Goal: Transaction & Acquisition: Purchase product/service

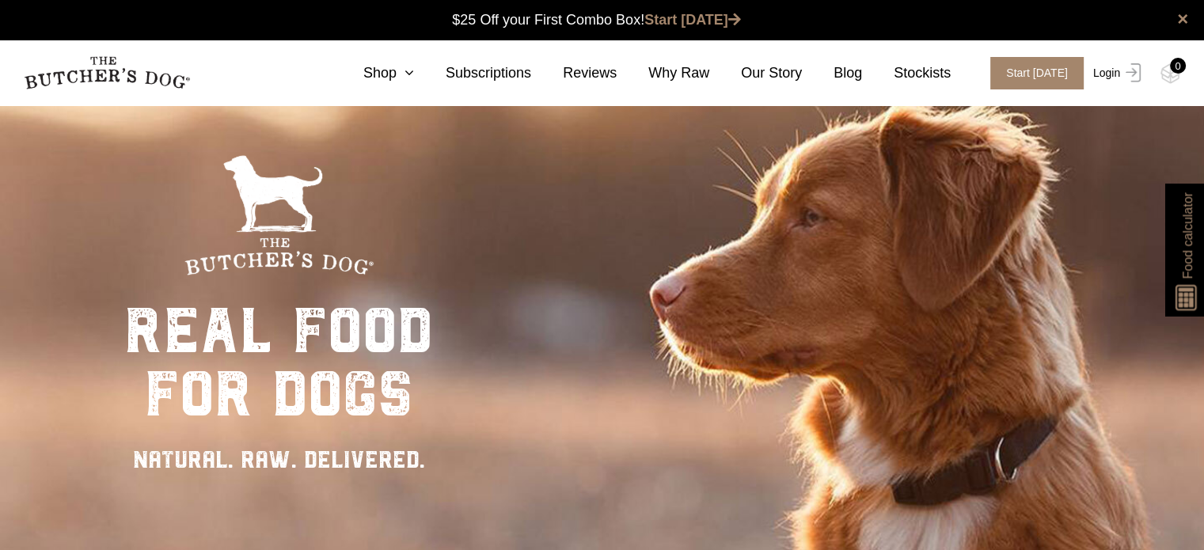
click at [1107, 75] on link "Login" at bounding box center [1114, 73] width 51 height 32
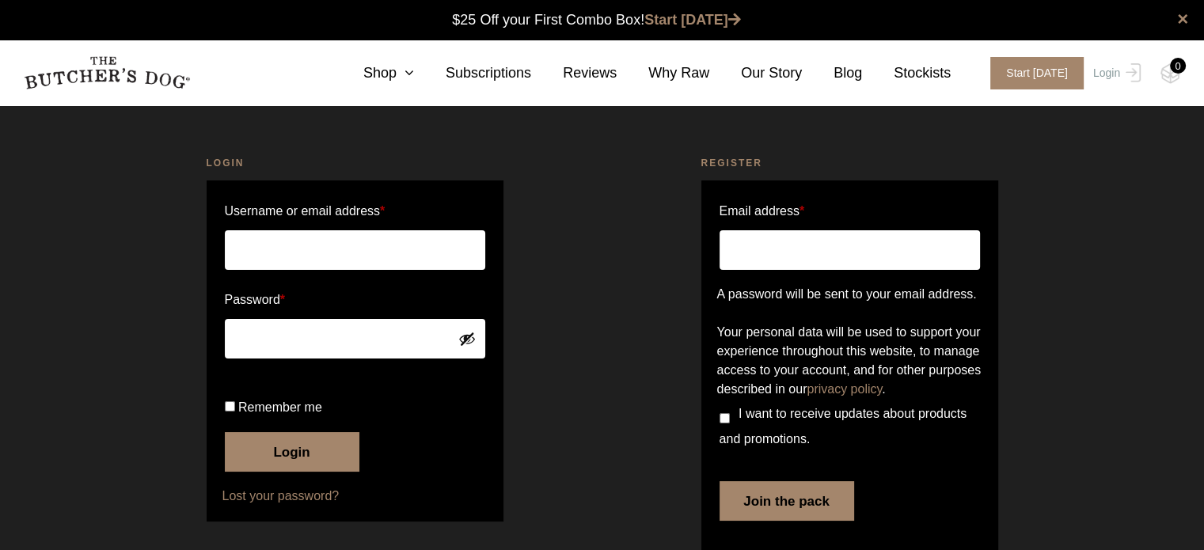
click at [294, 245] on input "Username or email address *" at bounding box center [355, 250] width 260 height 40
type input "koernmann@proton.me"
click at [288, 472] on button "Login" at bounding box center [292, 452] width 135 height 40
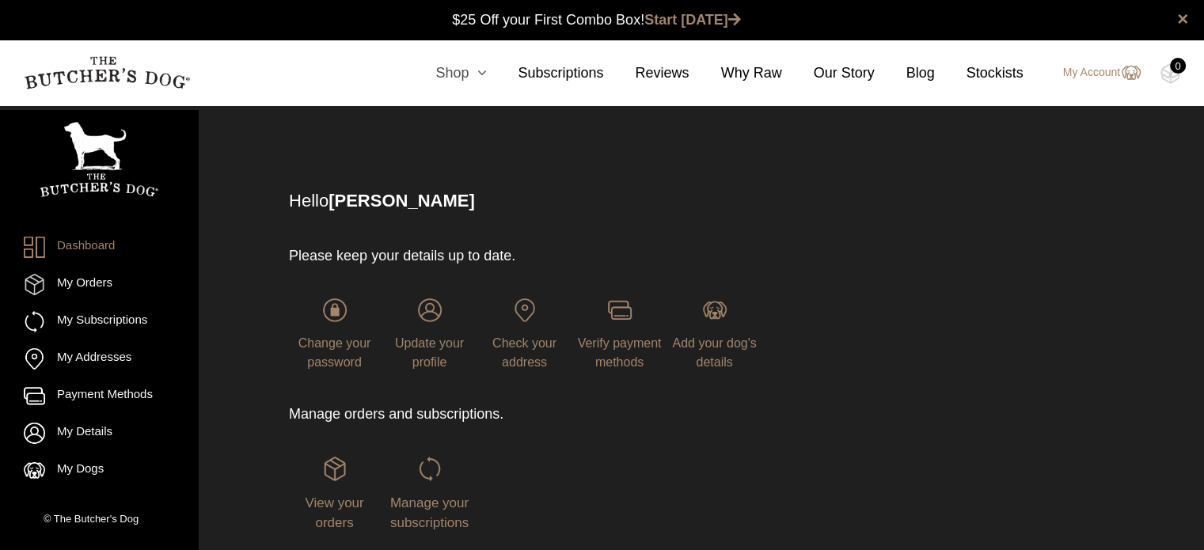
click at [486, 75] on icon at bounding box center [477, 73] width 17 height 14
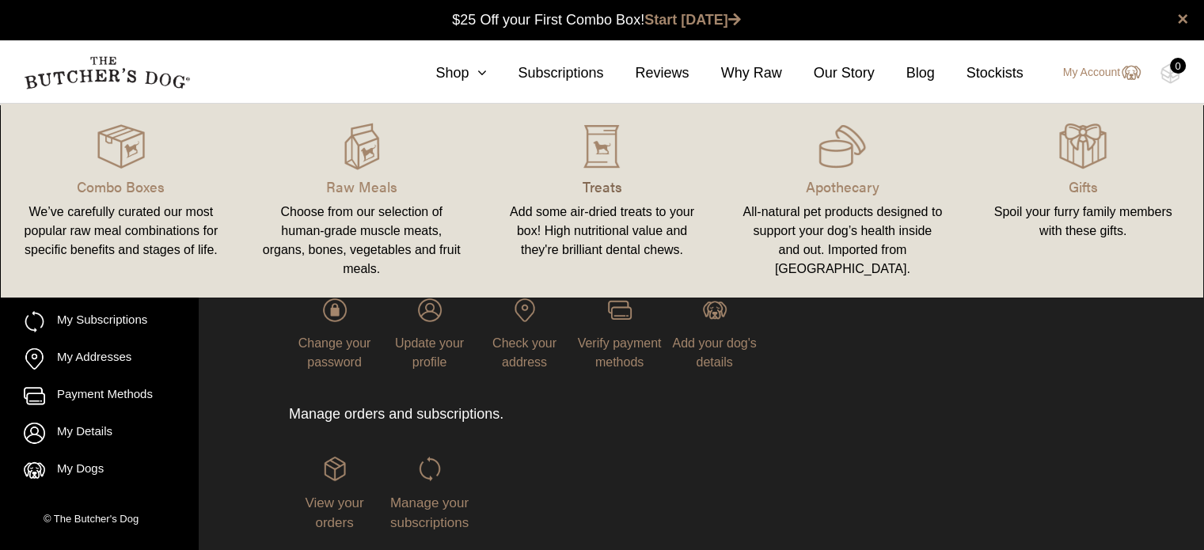
click at [619, 185] on p "Treats" at bounding box center [602, 186] width 203 height 21
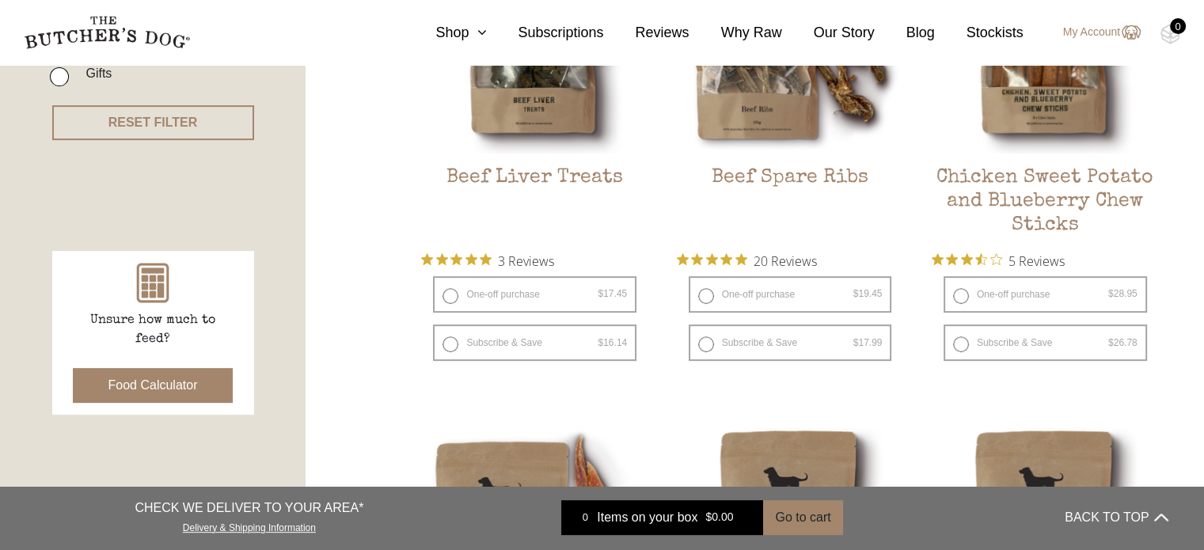
scroll to position [549, 0]
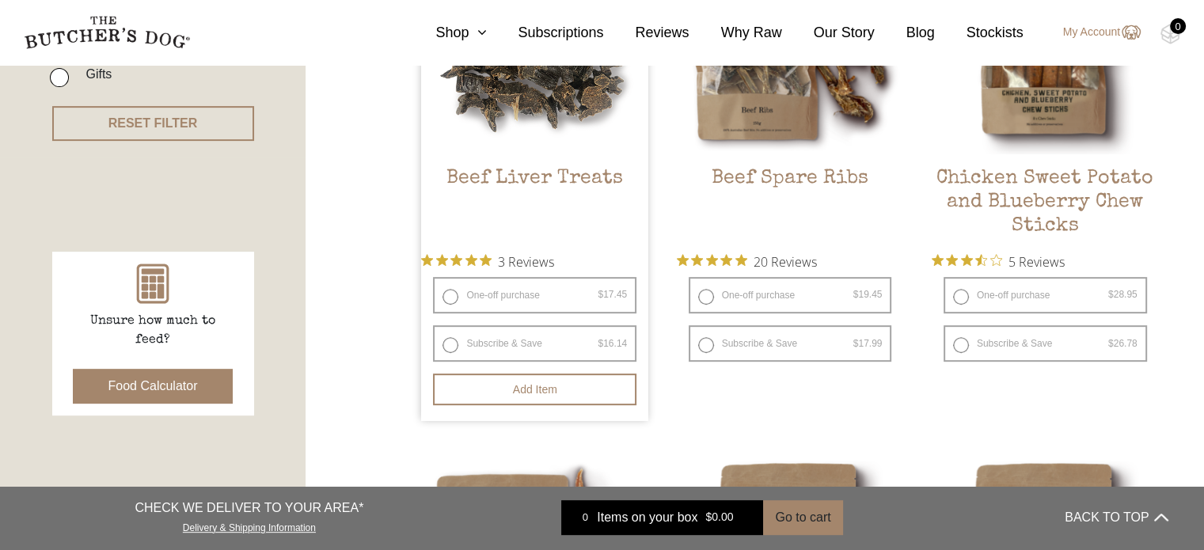
click at [447, 299] on label "One-off purchase $ 17.45 — or subscribe and save 7.5%" at bounding box center [534, 295] width 203 height 36
radio input "true"
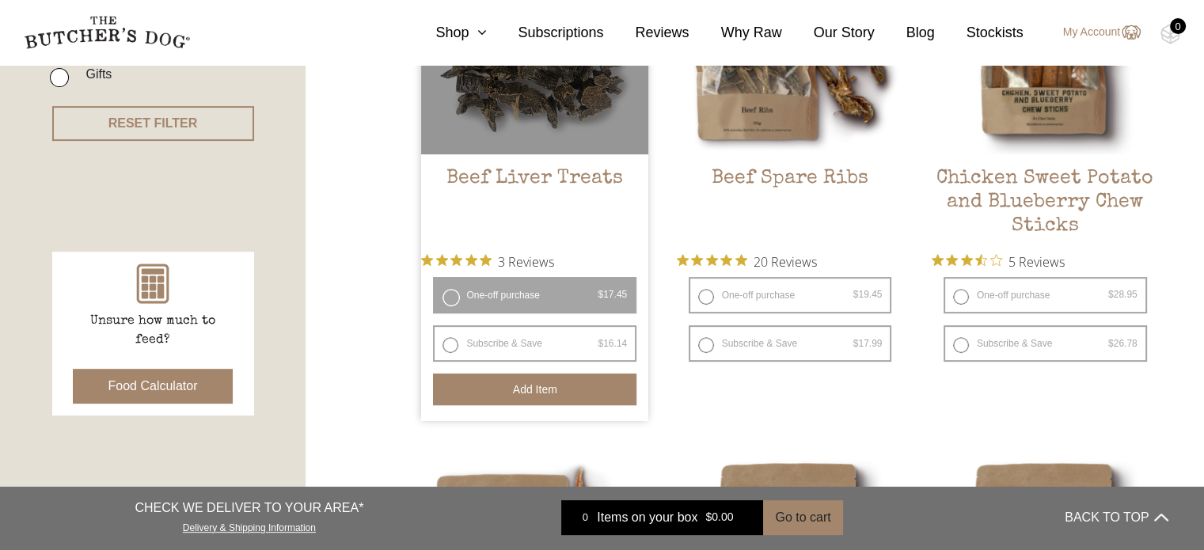
click at [541, 397] on button "Add item" at bounding box center [534, 390] width 203 height 32
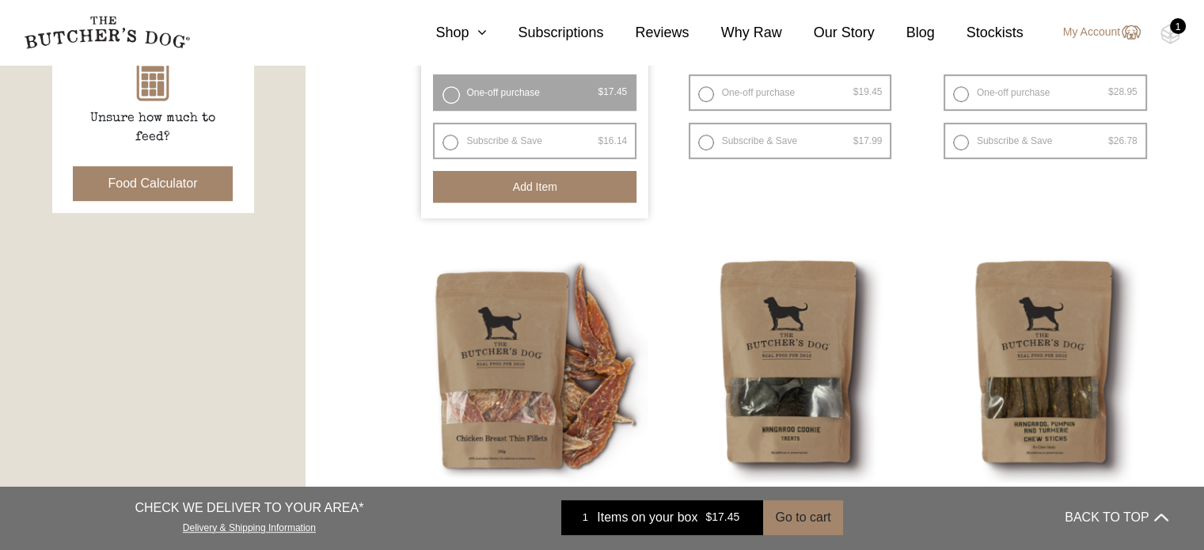
scroll to position [1029, 0]
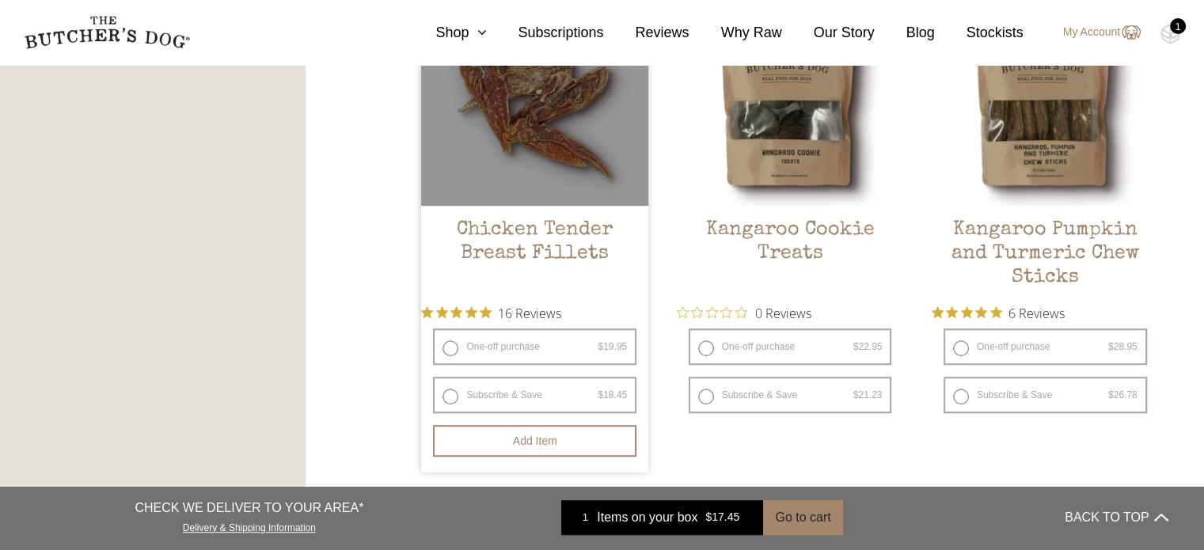
click at [460, 351] on label "One-off purchase $ 19.95 — or subscribe and save 7.5%" at bounding box center [534, 346] width 203 height 36
radio input "true"
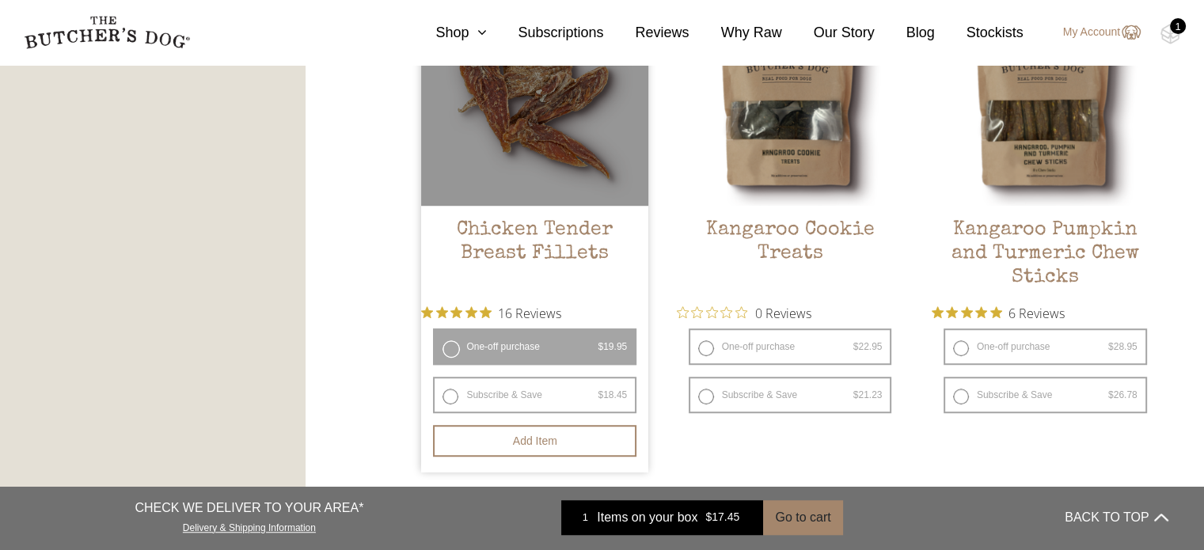
radio input "false"
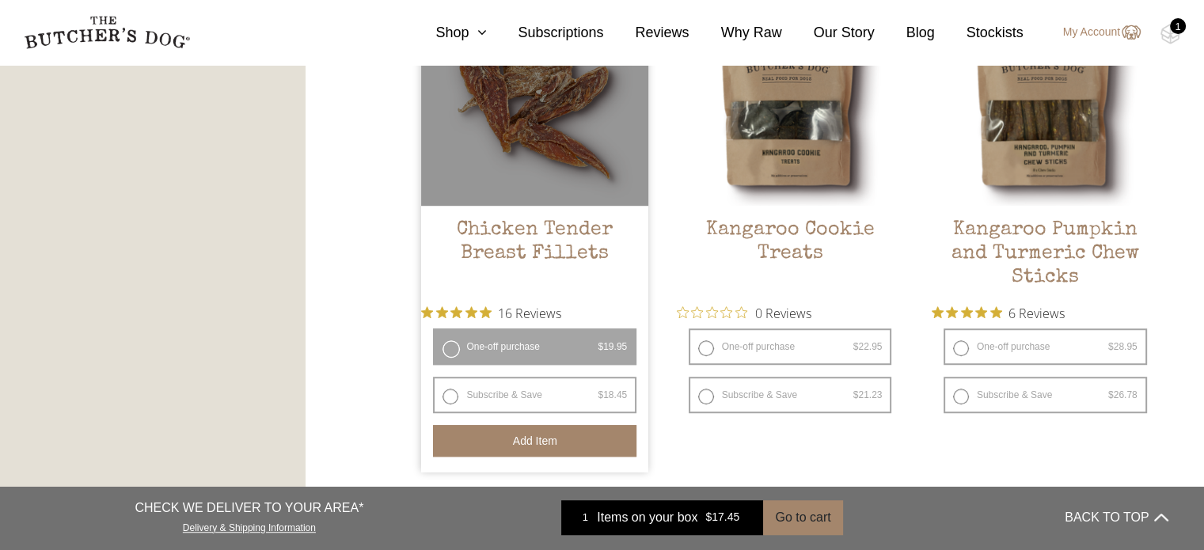
click at [526, 440] on button "Add item" at bounding box center [534, 441] width 203 height 32
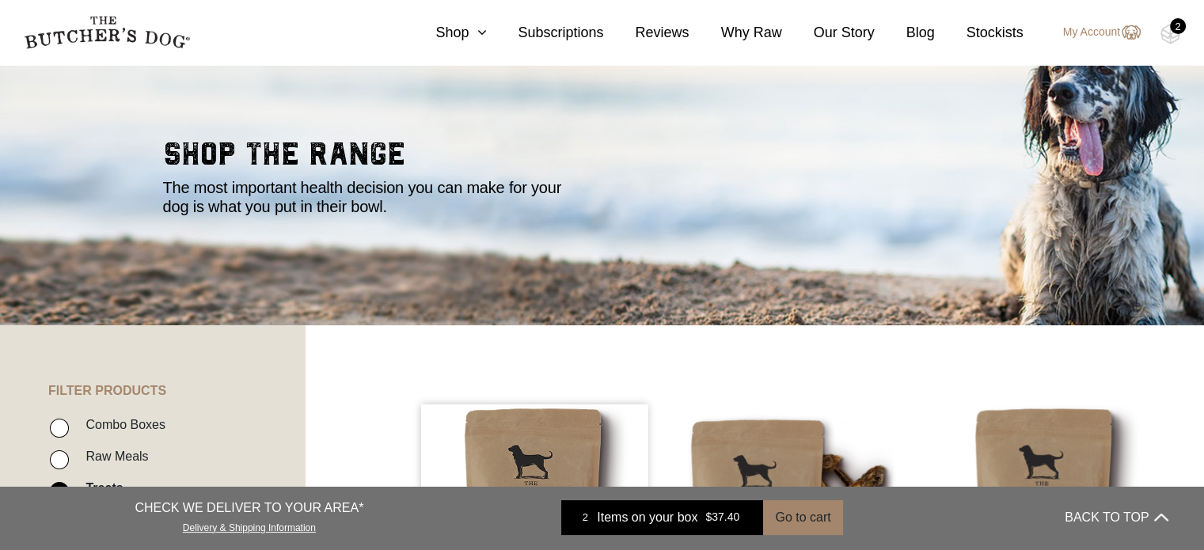
scroll to position [0, 0]
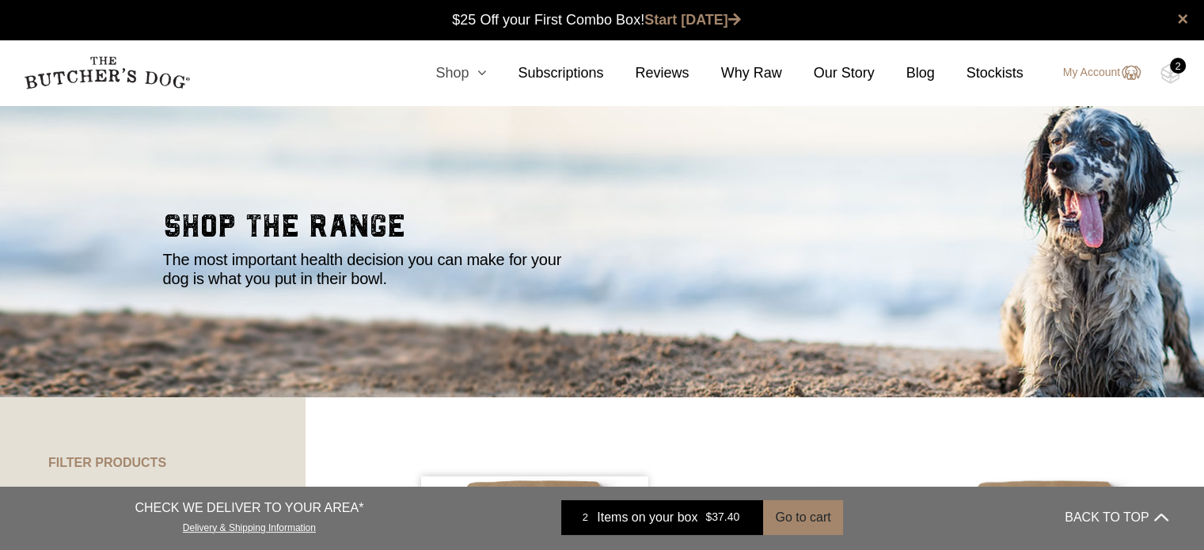
click at [477, 72] on link "Shop" at bounding box center [445, 73] width 82 height 21
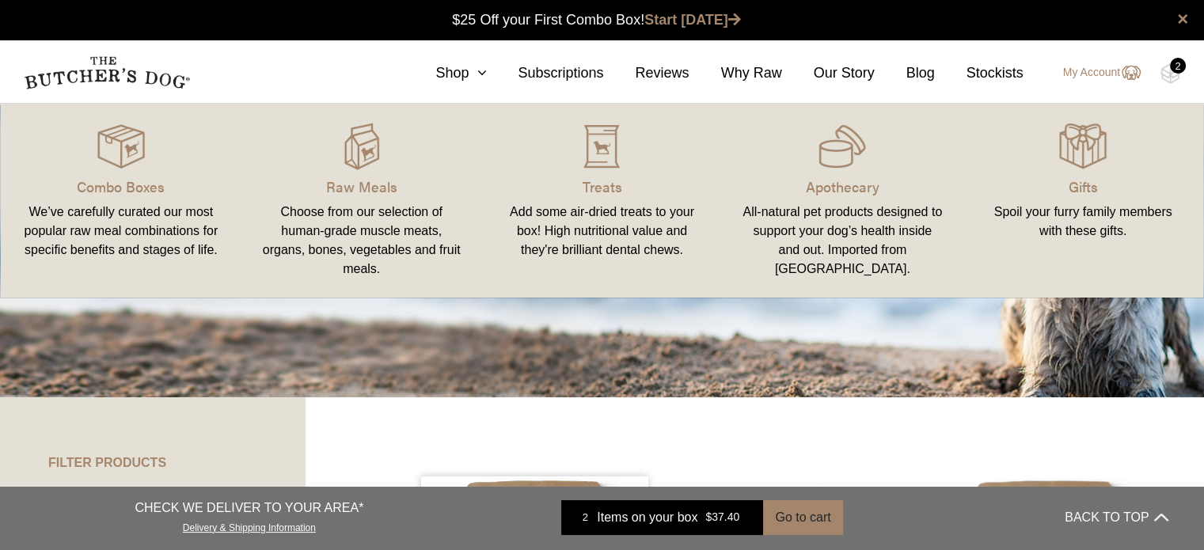
click at [363, 173] on link "Raw Meals Choose from our selection of human-grade muscle meats, organs, bones,…" at bounding box center [361, 201] width 241 height 162
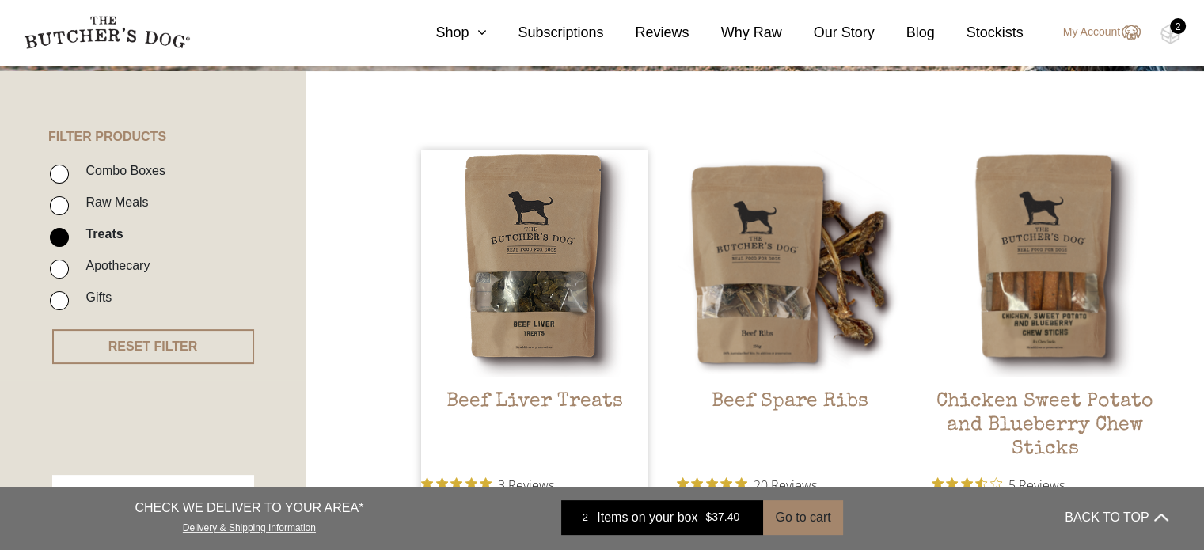
scroll to position [339, 0]
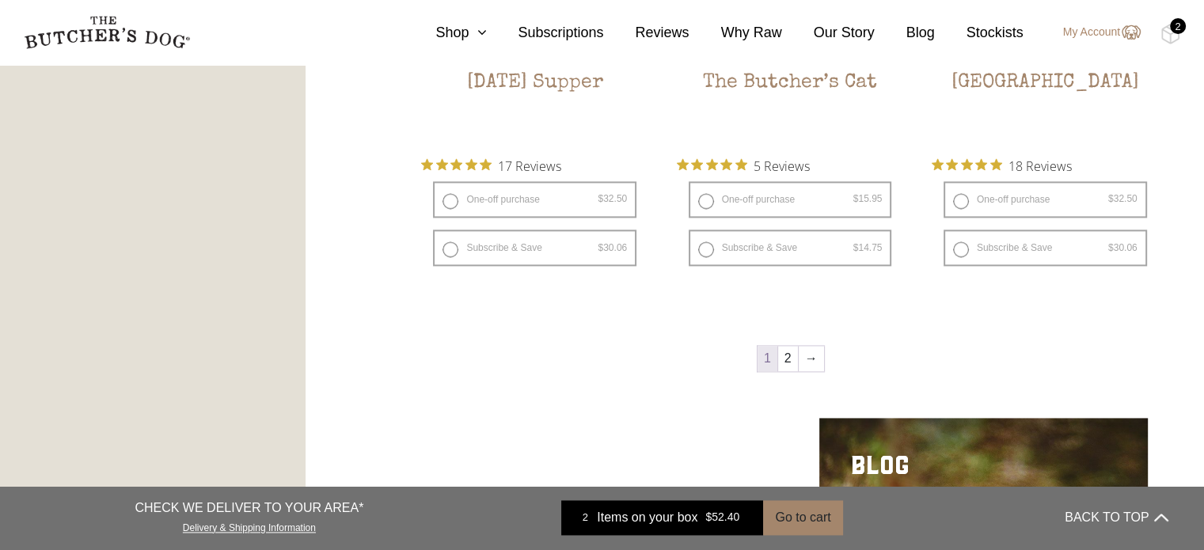
scroll to position [2178, 0]
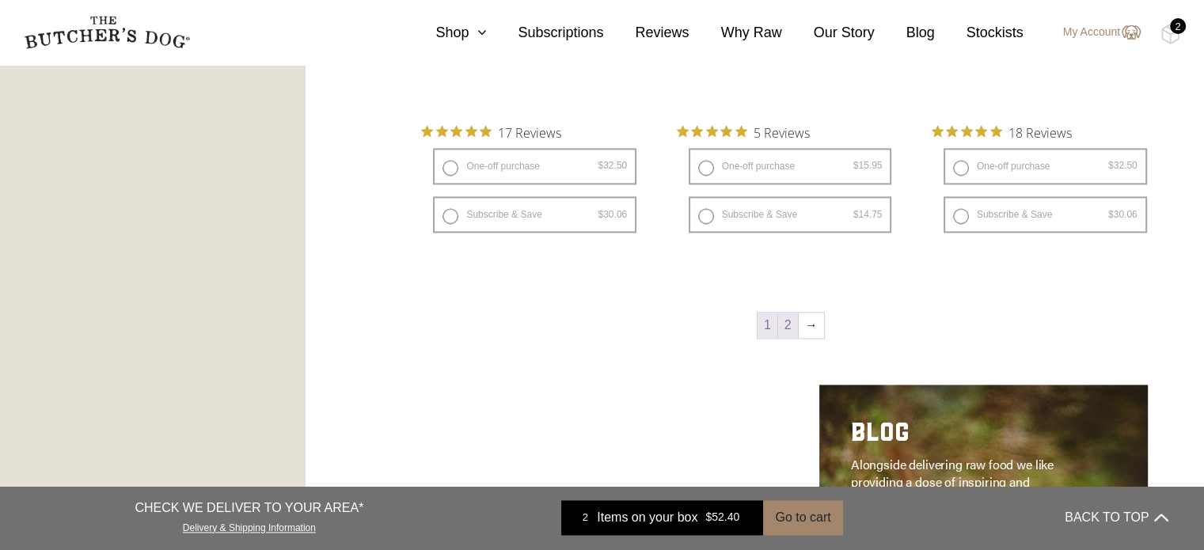
click at [790, 334] on link "2" at bounding box center [788, 325] width 20 height 25
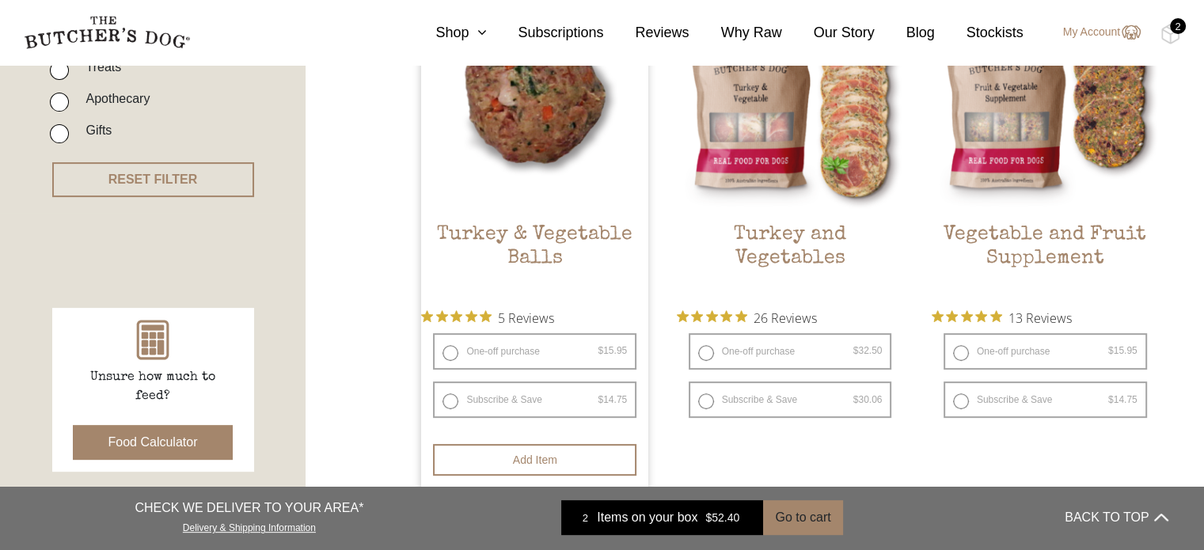
scroll to position [494, 0]
click at [446, 353] on label "One-off purchase $ 15.95 — or subscribe and save 7.5%" at bounding box center [534, 350] width 203 height 36
radio input "true"
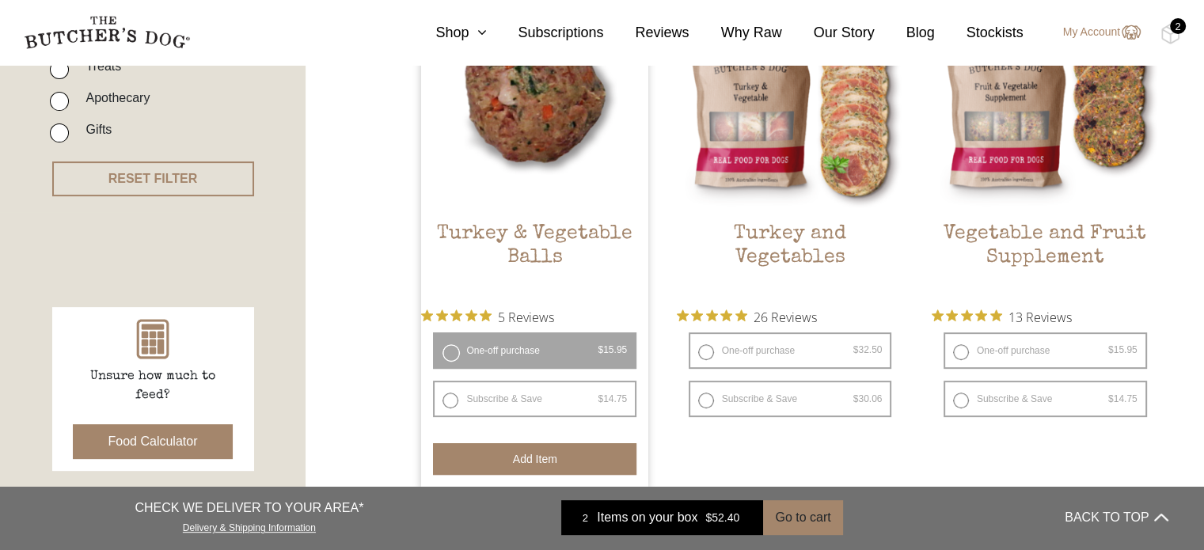
click at [539, 456] on button "Add item" at bounding box center [534, 459] width 203 height 32
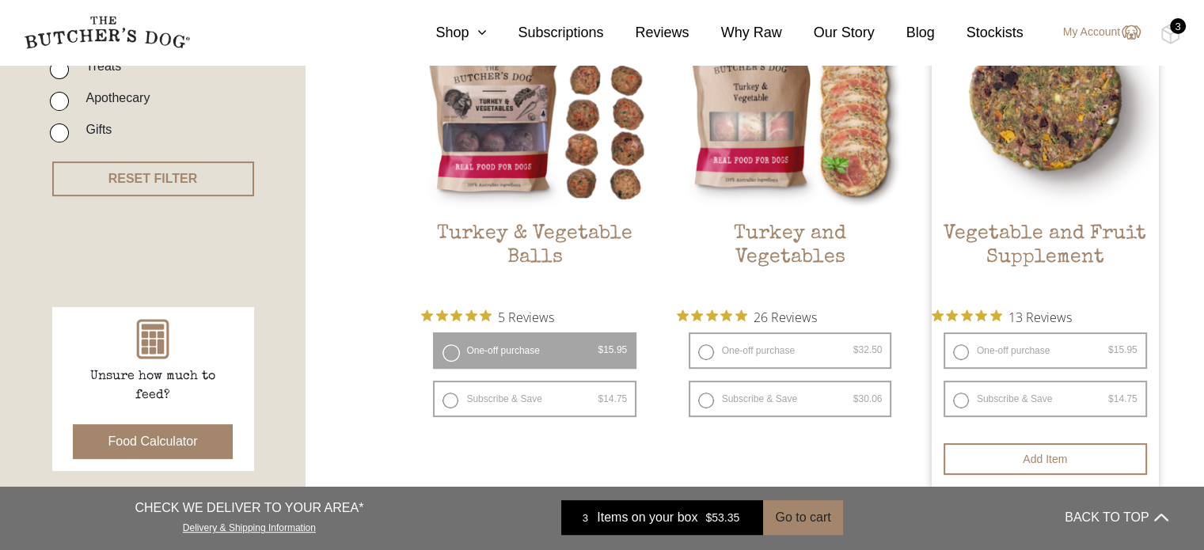
click at [963, 344] on label "One-off purchase $ 15.95 — or subscribe and save 7.5%" at bounding box center [1045, 350] width 203 height 36
radio input "true"
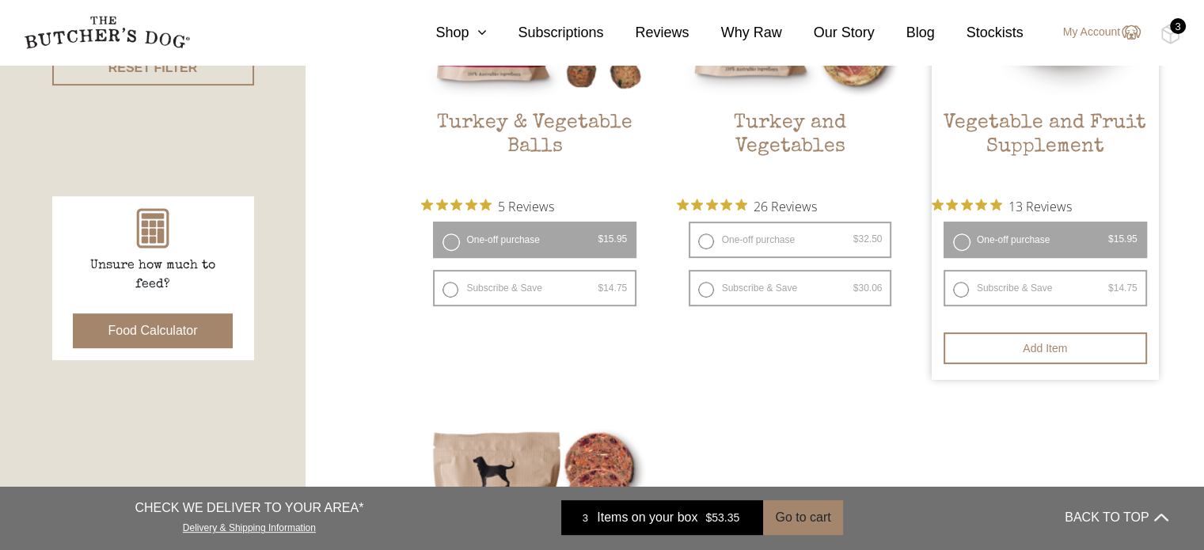
scroll to position [606, 0]
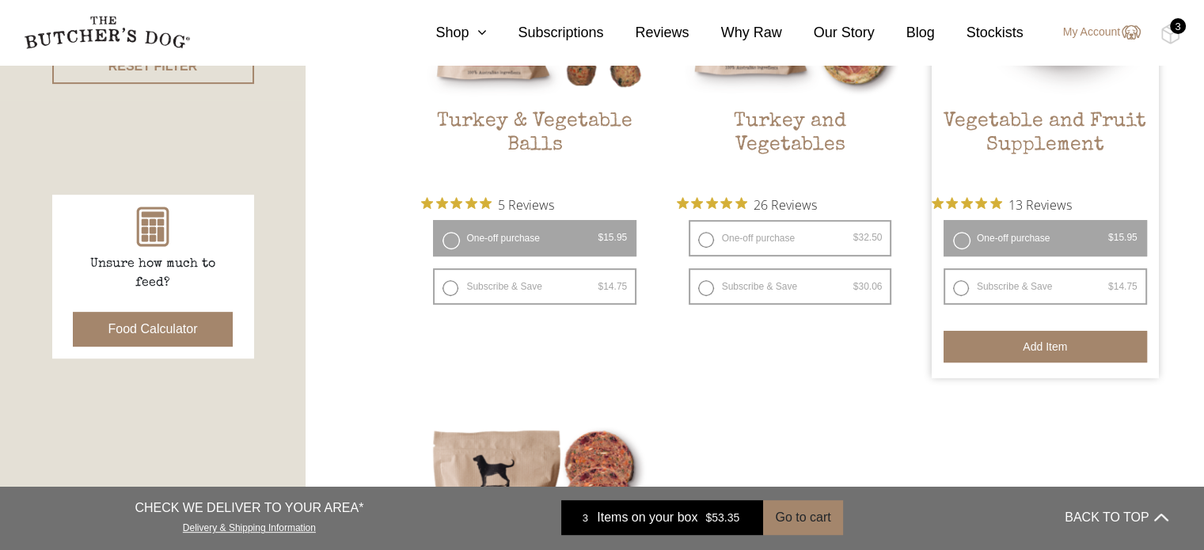
click at [1056, 351] on button "Add item" at bounding box center [1045, 347] width 203 height 32
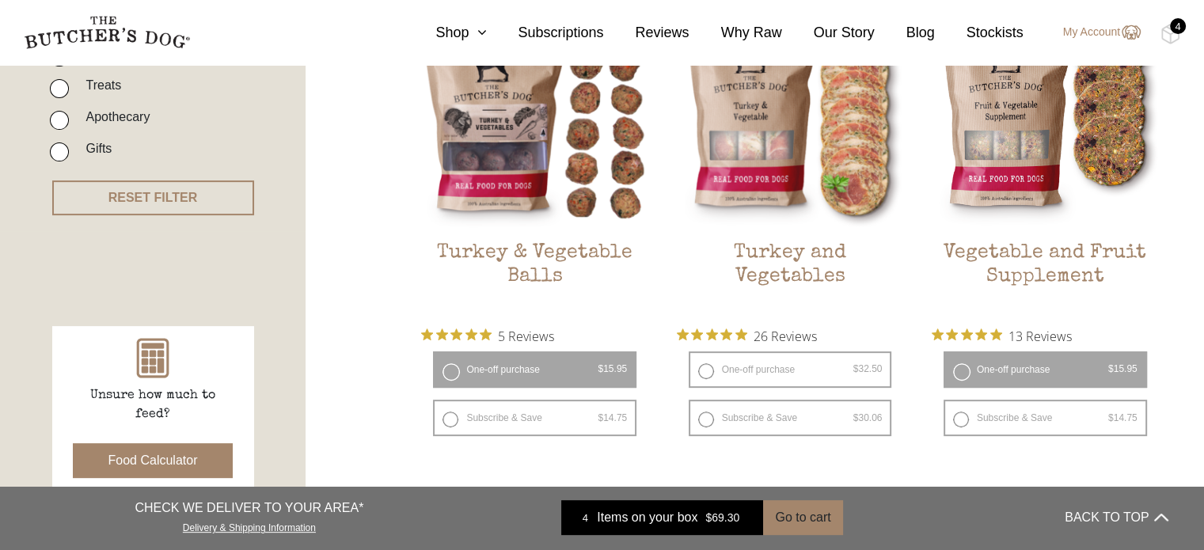
scroll to position [473, 0]
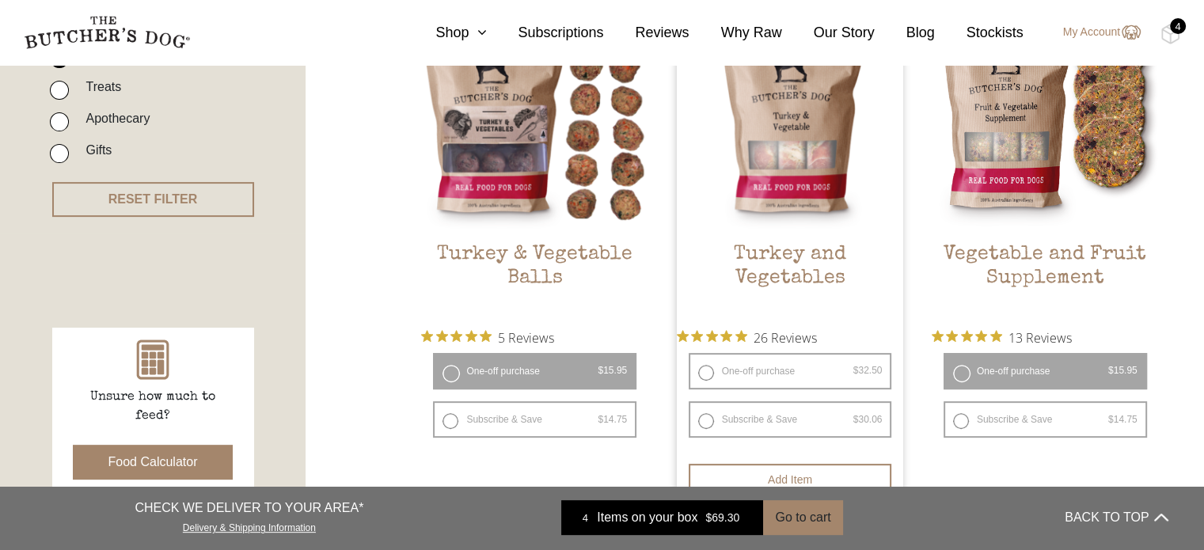
click at [706, 368] on label "One-off purchase $ 32.50 — or subscribe and save 7.5%" at bounding box center [790, 371] width 203 height 36
radio input "true"
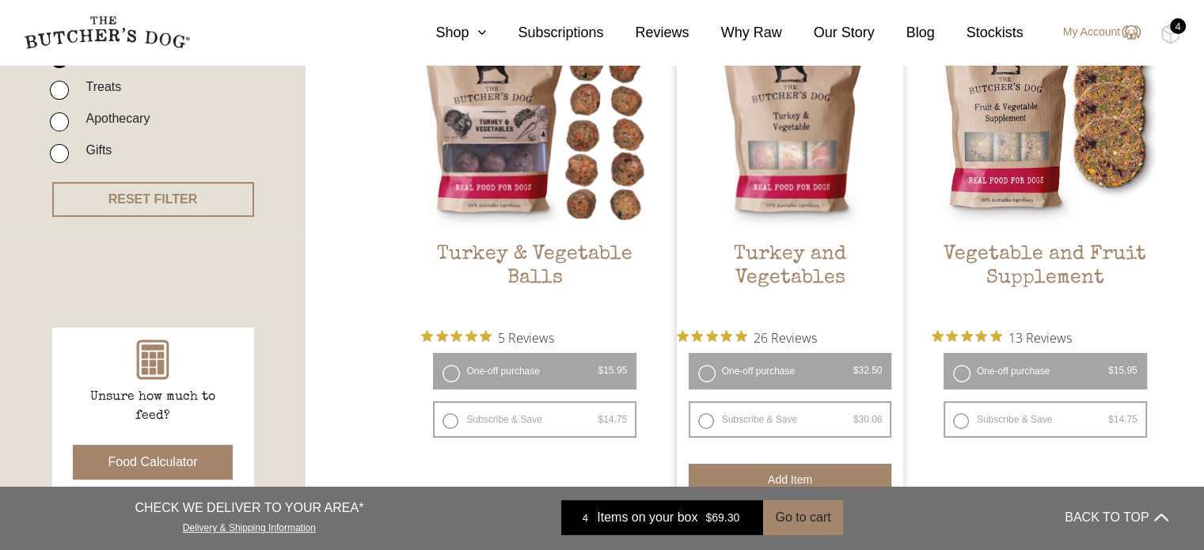
click at [802, 467] on button "Add item" at bounding box center [790, 480] width 203 height 32
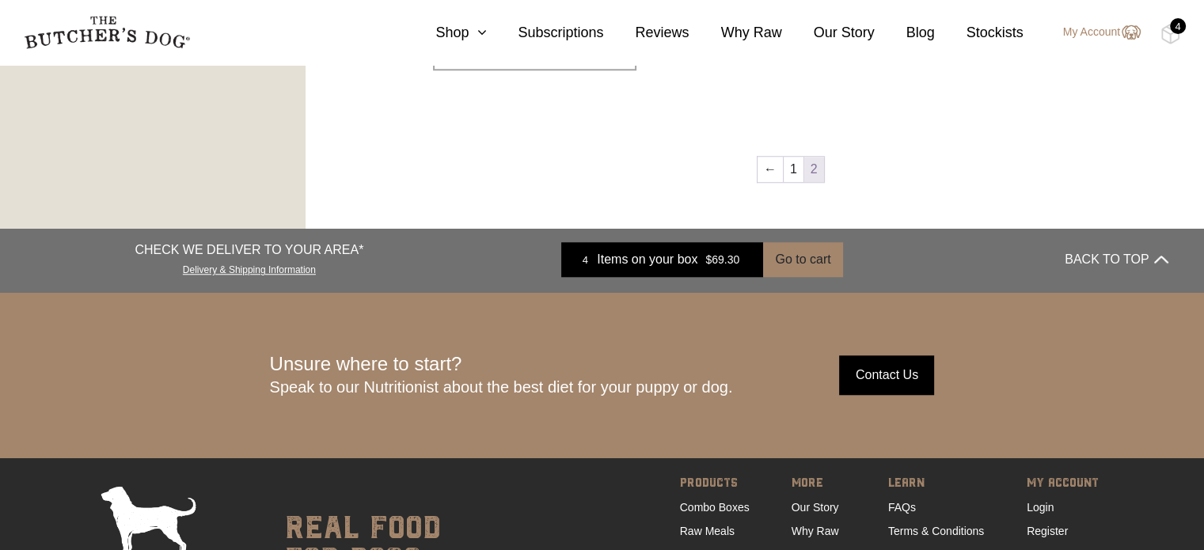
scroll to position [1390, 0]
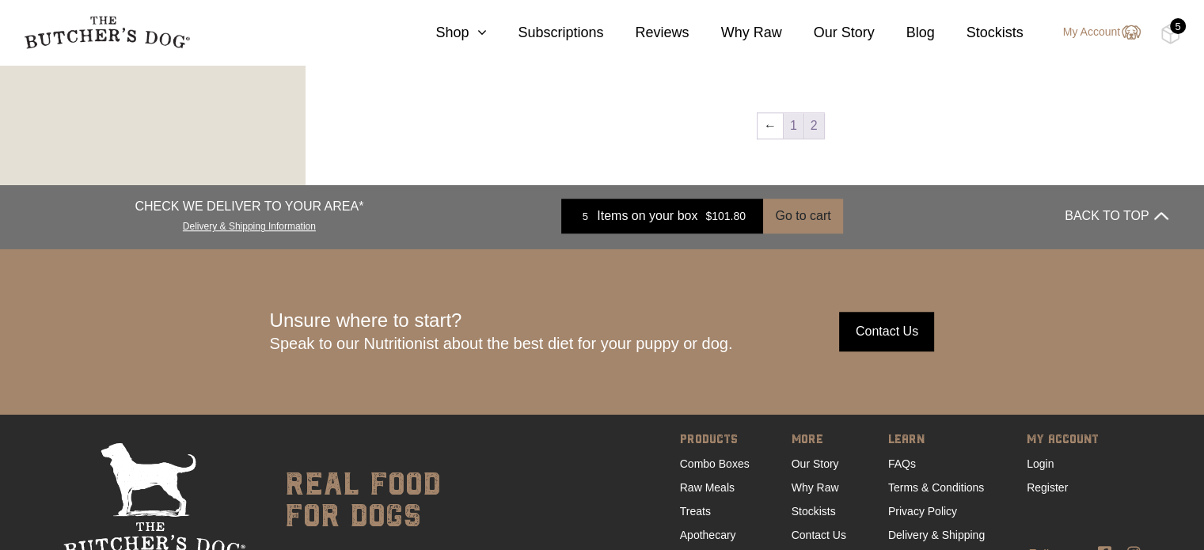
click at [795, 129] on link "1" at bounding box center [794, 125] width 20 height 25
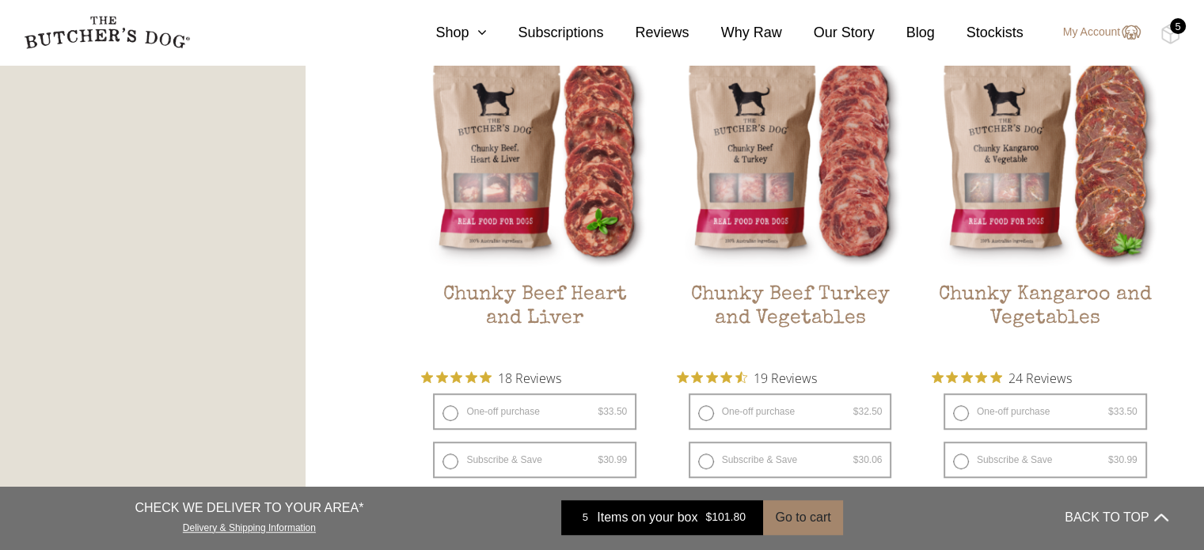
scroll to position [982, 0]
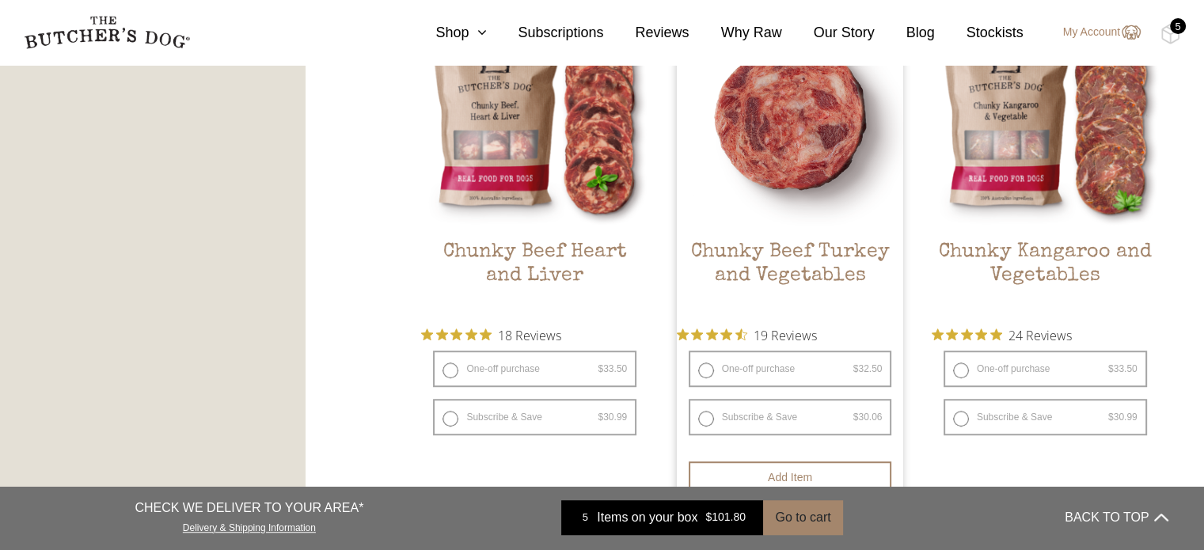
click at [714, 373] on label "One-off purchase $ 32.50 — or subscribe and save 7.5%" at bounding box center [790, 369] width 203 height 36
radio input "true"
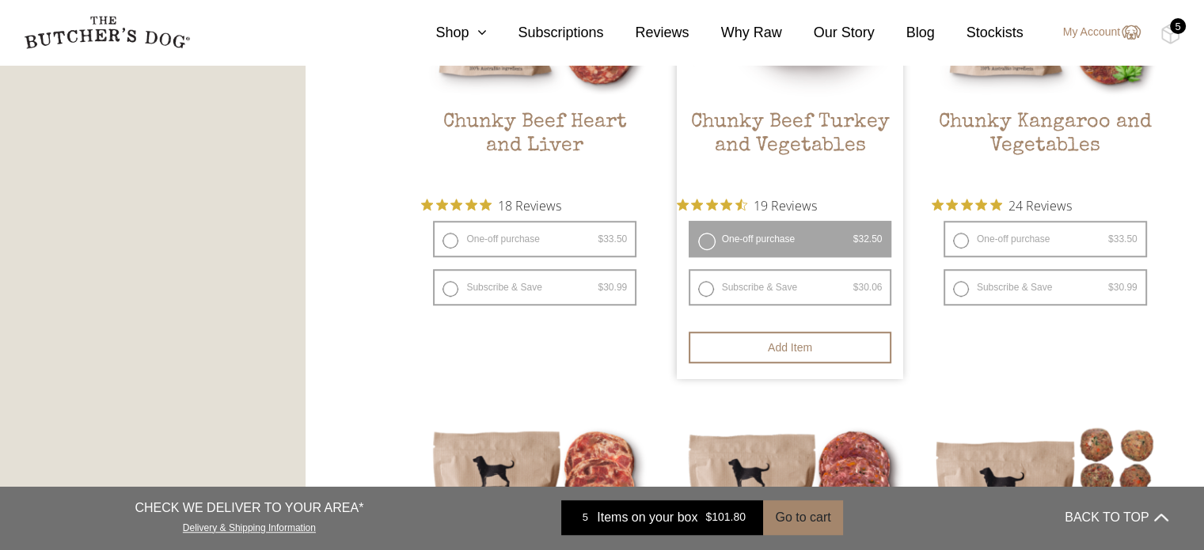
scroll to position [1130, 0]
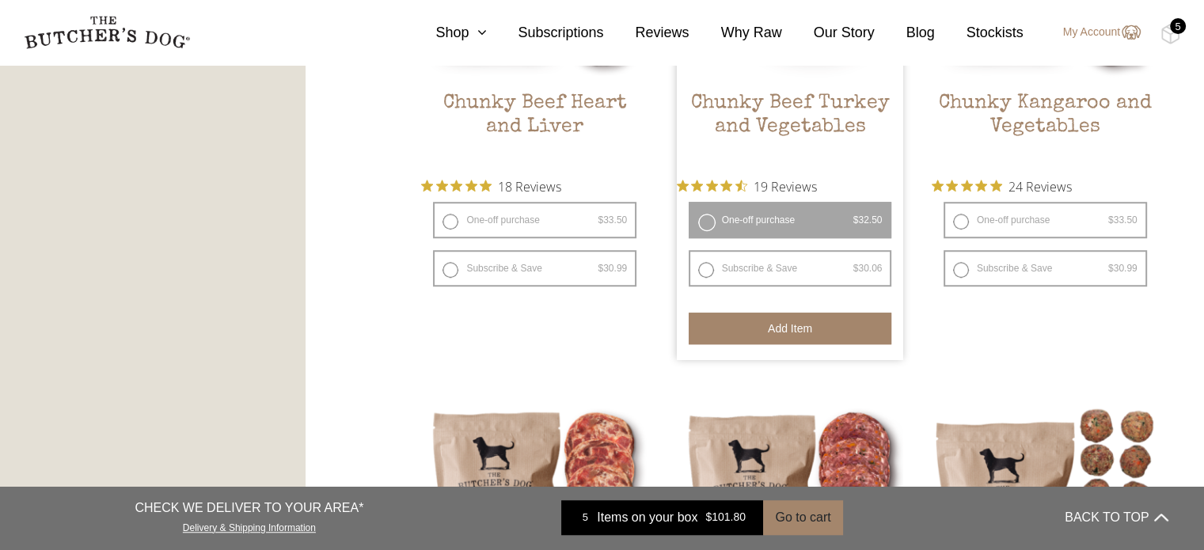
click at [789, 334] on button "Add item" at bounding box center [790, 329] width 203 height 32
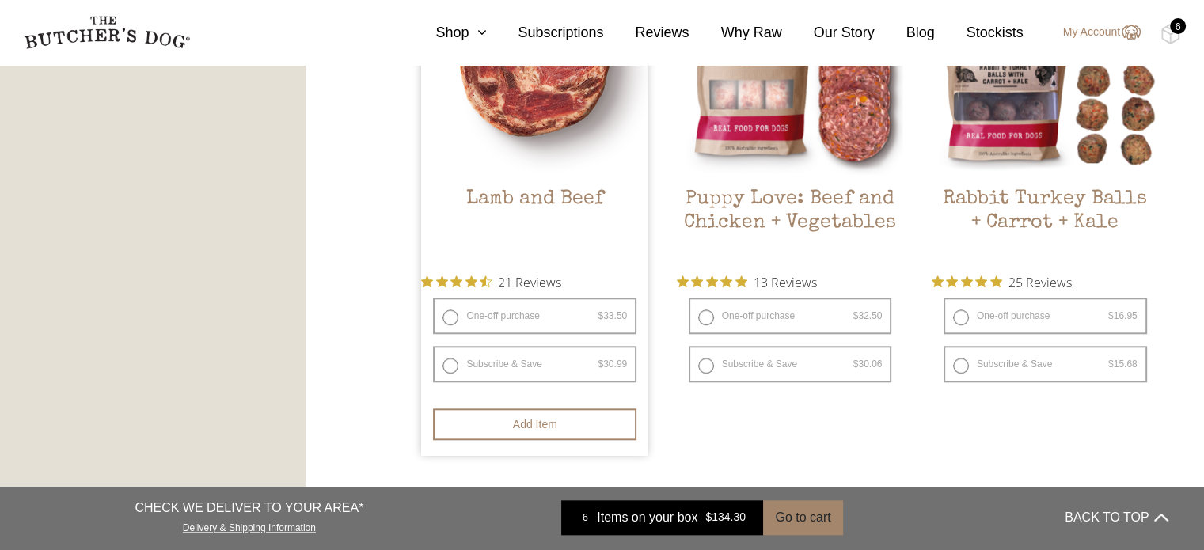
scroll to position [1536, 0]
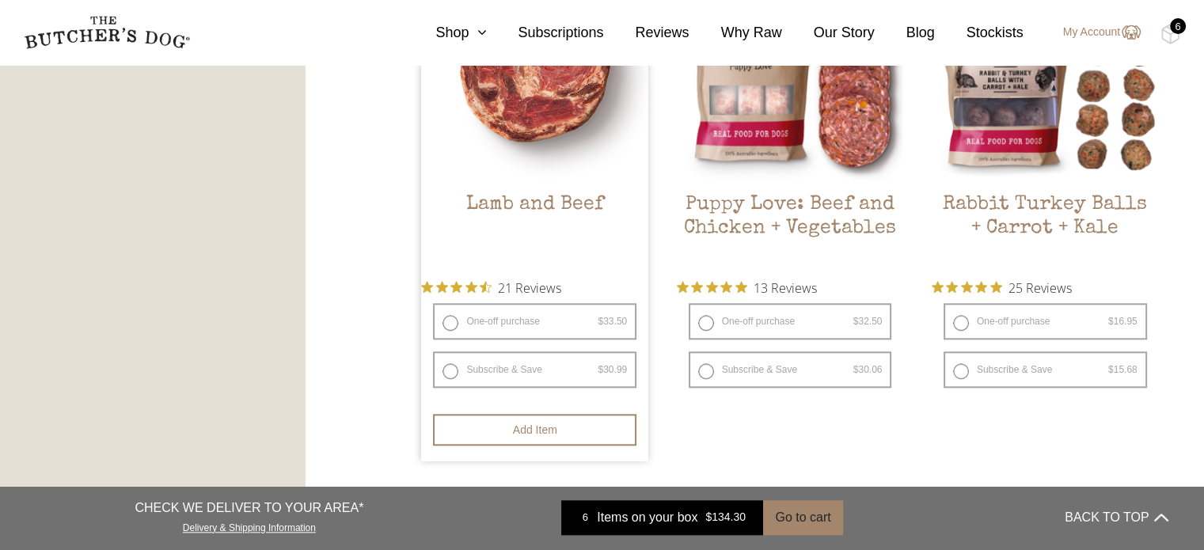
click at [447, 325] on label "One-off purchase $ 33.50 — or subscribe and save 7.5%" at bounding box center [534, 321] width 203 height 36
radio input "true"
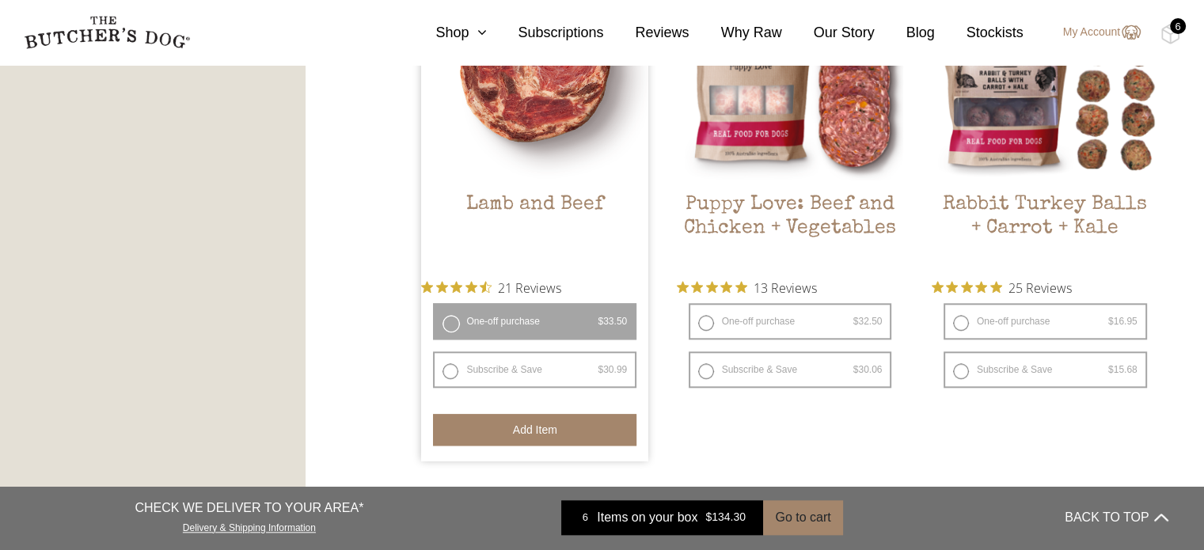
click at [521, 427] on button "Add item" at bounding box center [534, 430] width 203 height 32
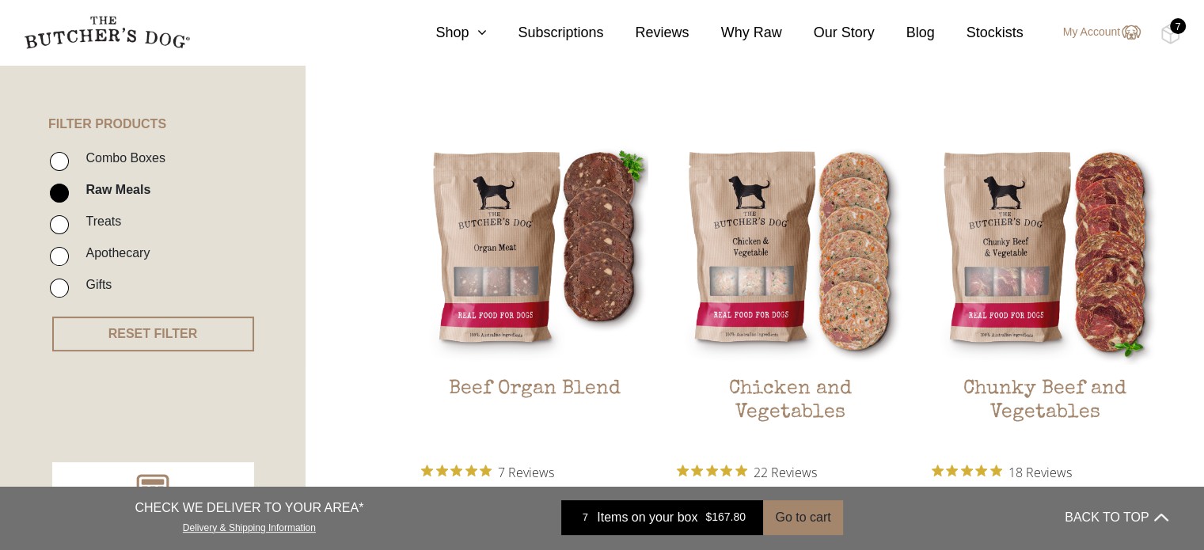
scroll to position [341, 0]
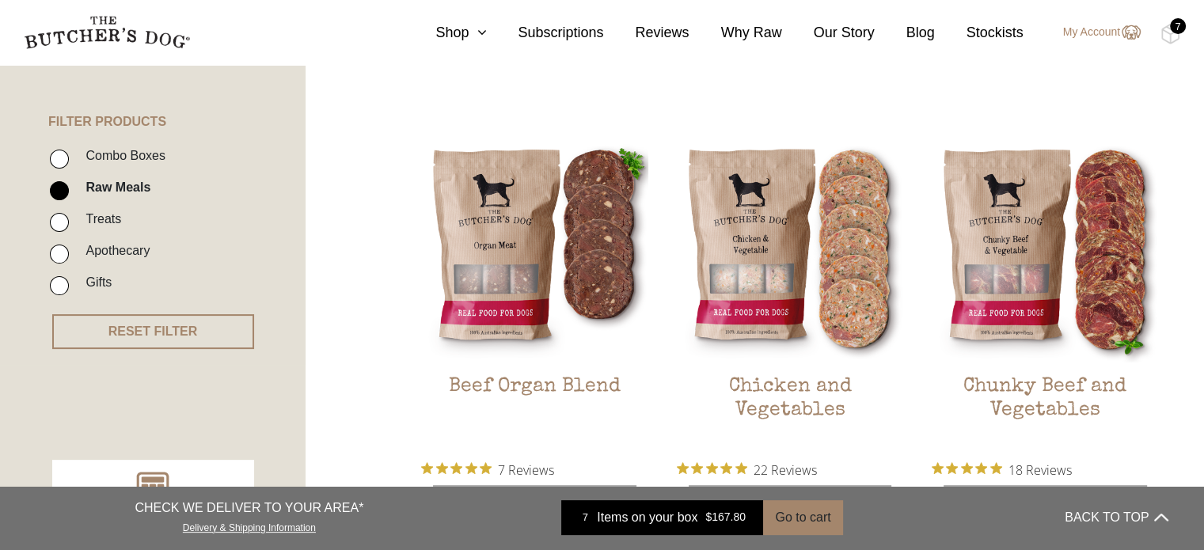
click at [66, 165] on input "Combo Boxes" at bounding box center [59, 159] width 19 height 19
checkbox input "true"
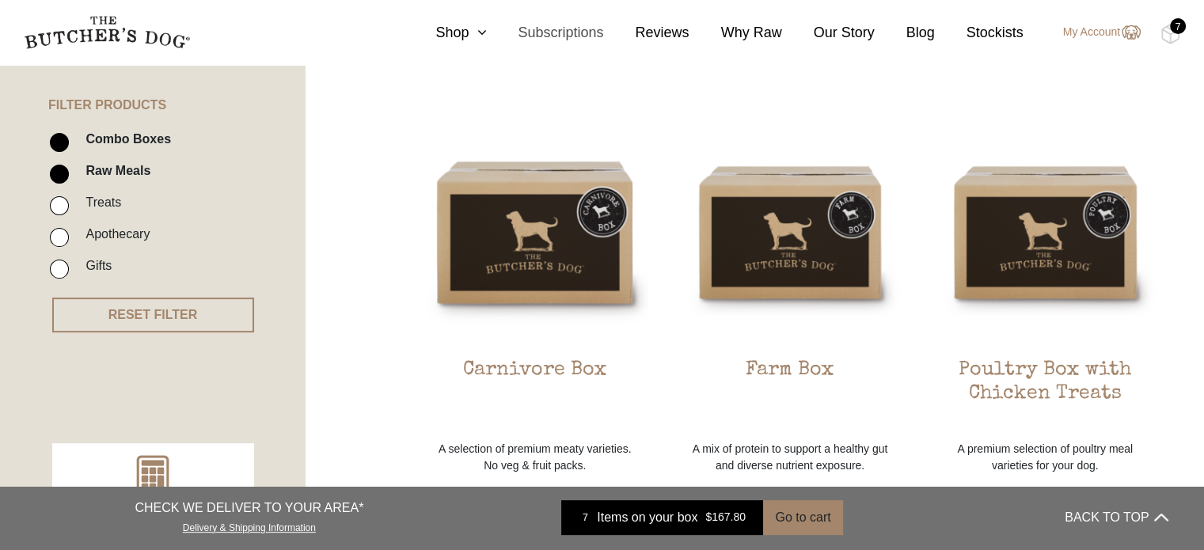
click at [510, 35] on link "Subscriptions" at bounding box center [544, 32] width 117 height 21
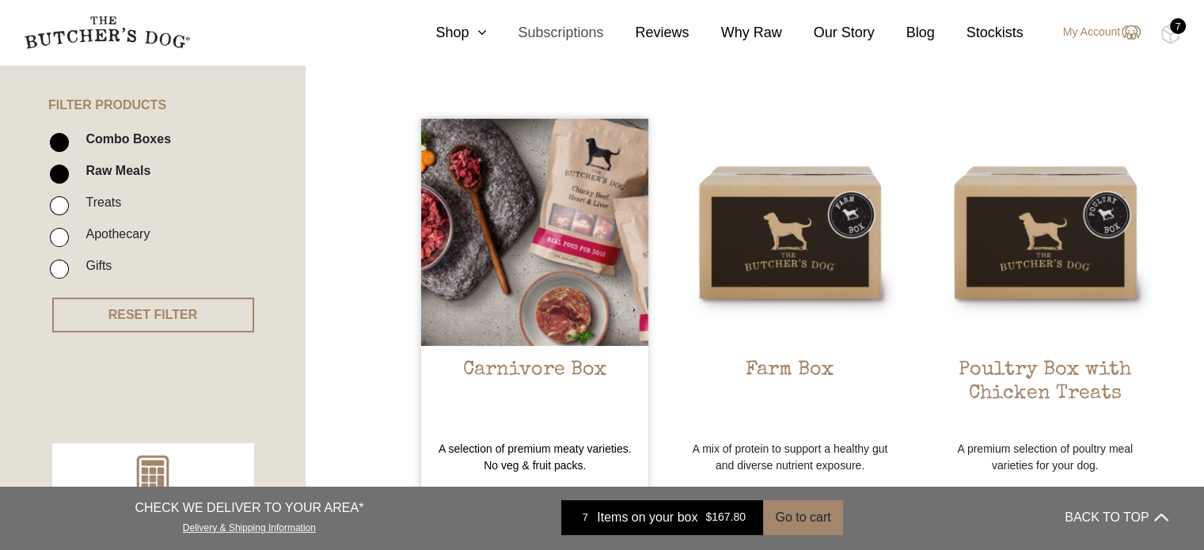
scroll to position [0, 0]
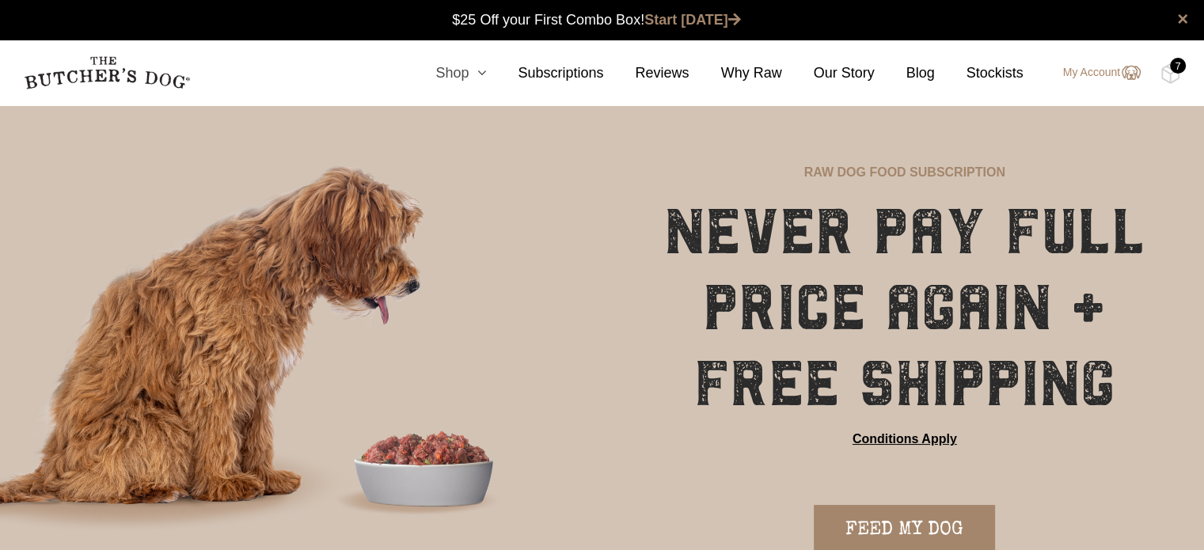
click at [465, 74] on link "Shop" at bounding box center [445, 73] width 82 height 21
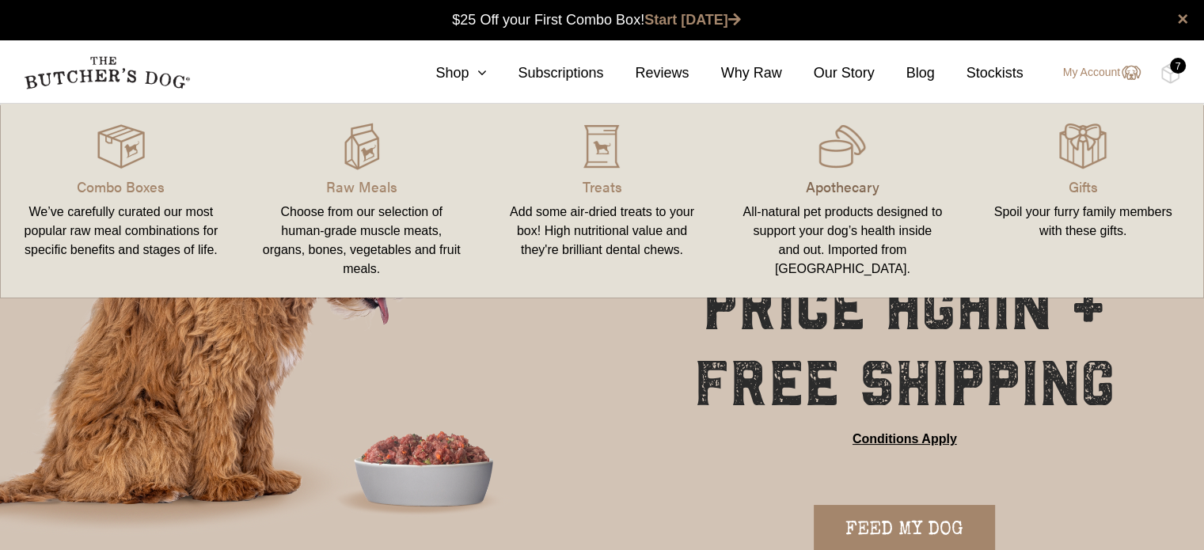
click at [822, 177] on p "Apothecary" at bounding box center [842, 186] width 203 height 21
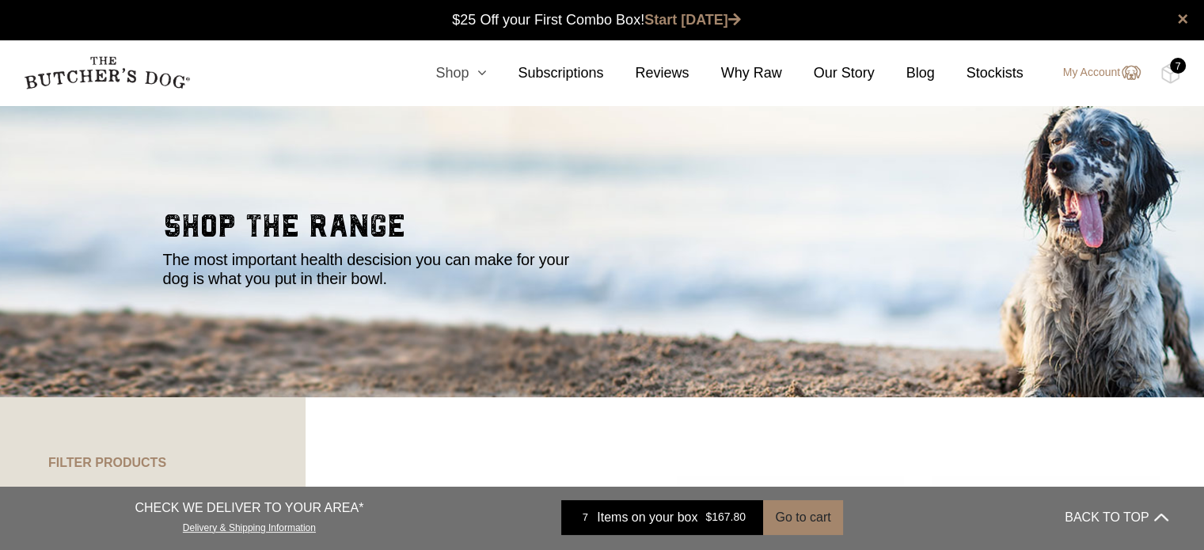
click at [485, 78] on icon at bounding box center [477, 73] width 17 height 14
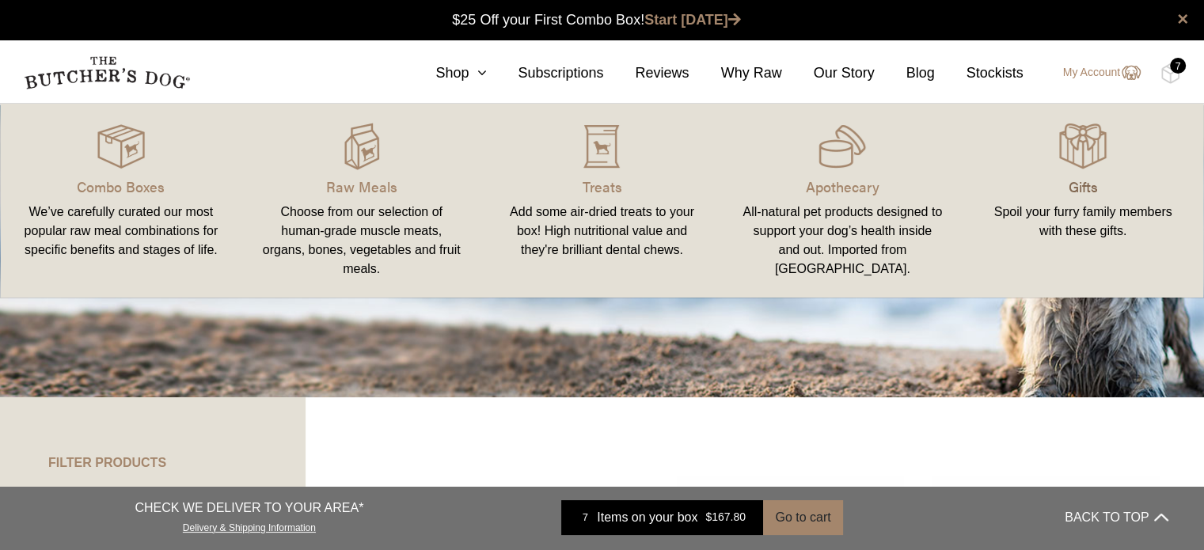
click at [1090, 180] on p "Gifts" at bounding box center [1083, 186] width 203 height 21
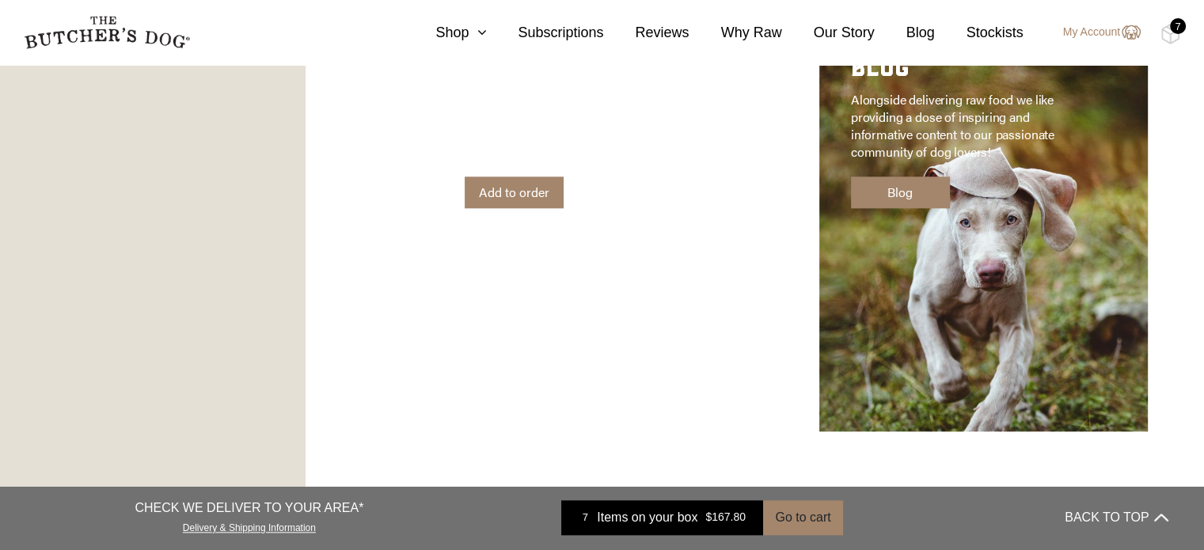
scroll to position [1790, 0]
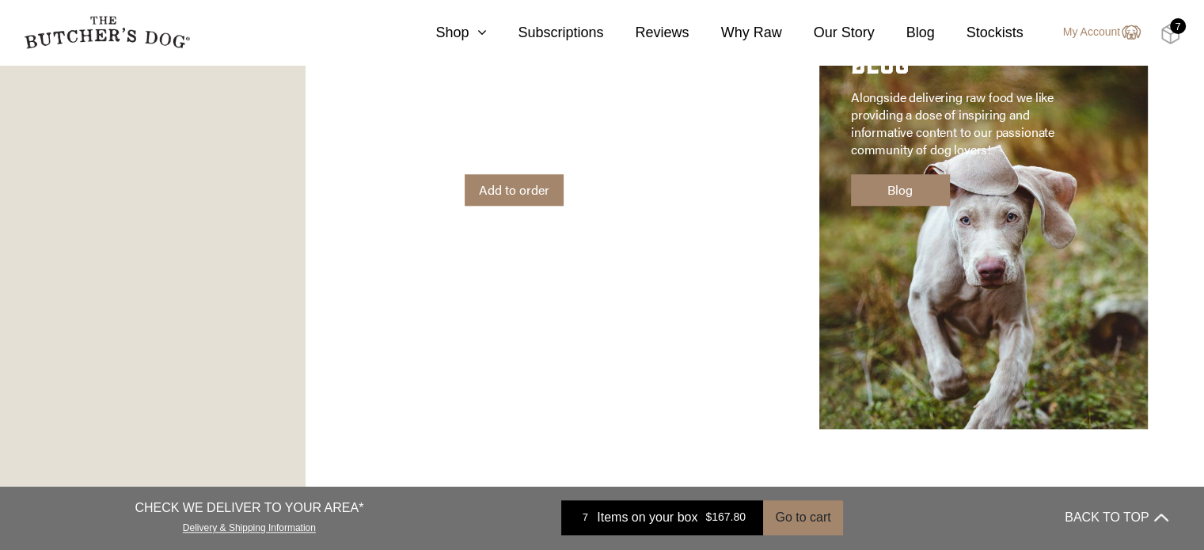
click at [1170, 37] on img at bounding box center [1170, 34] width 20 height 21
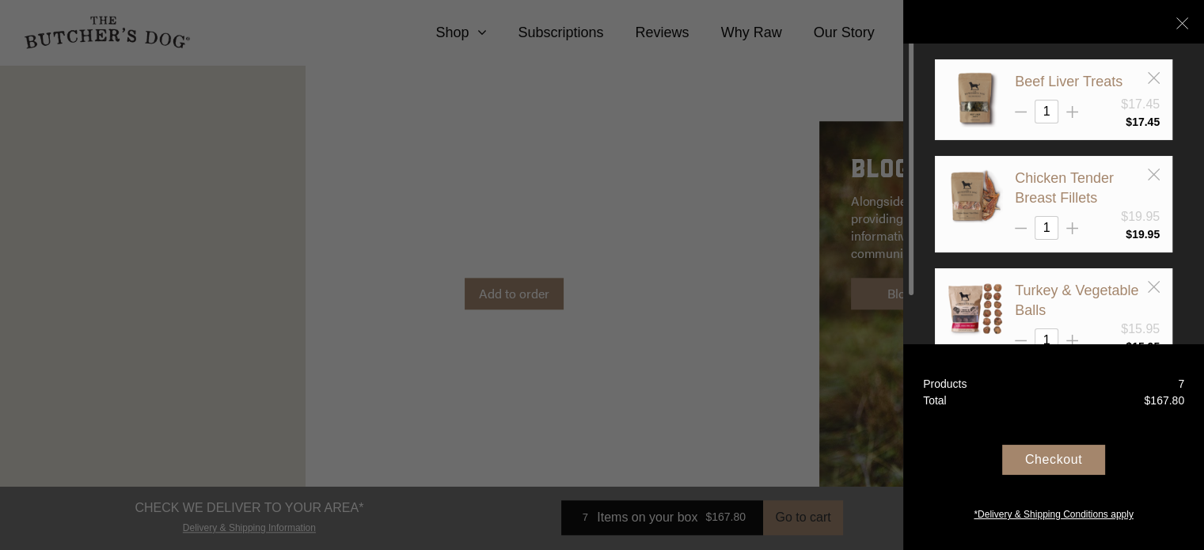
scroll to position [1677, 0]
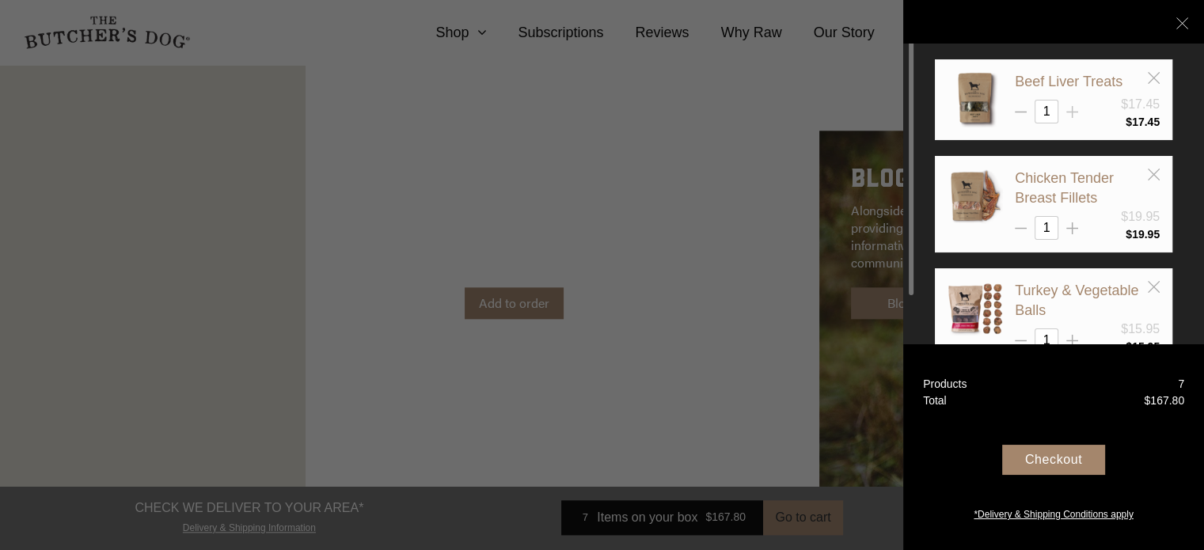
click at [1069, 113] on icon at bounding box center [1072, 112] width 12 height 12
type input "2"
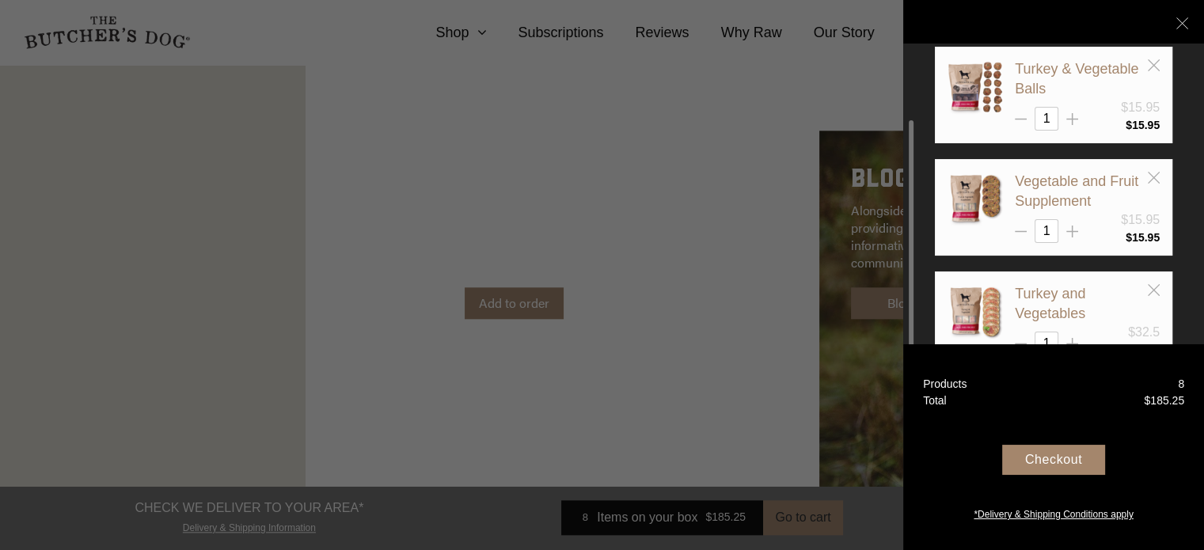
scroll to position [222, 0]
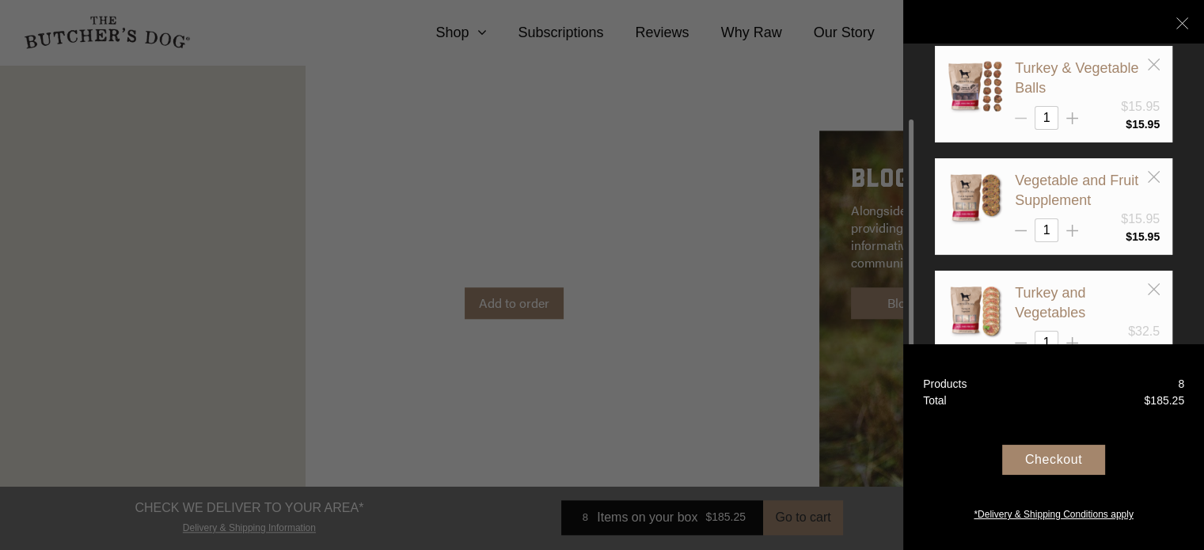
click at [1022, 113] on icon at bounding box center [1021, 118] width 12 height 12
click at [1154, 59] on div "Your Box" at bounding box center [1053, 22] width 237 height 103
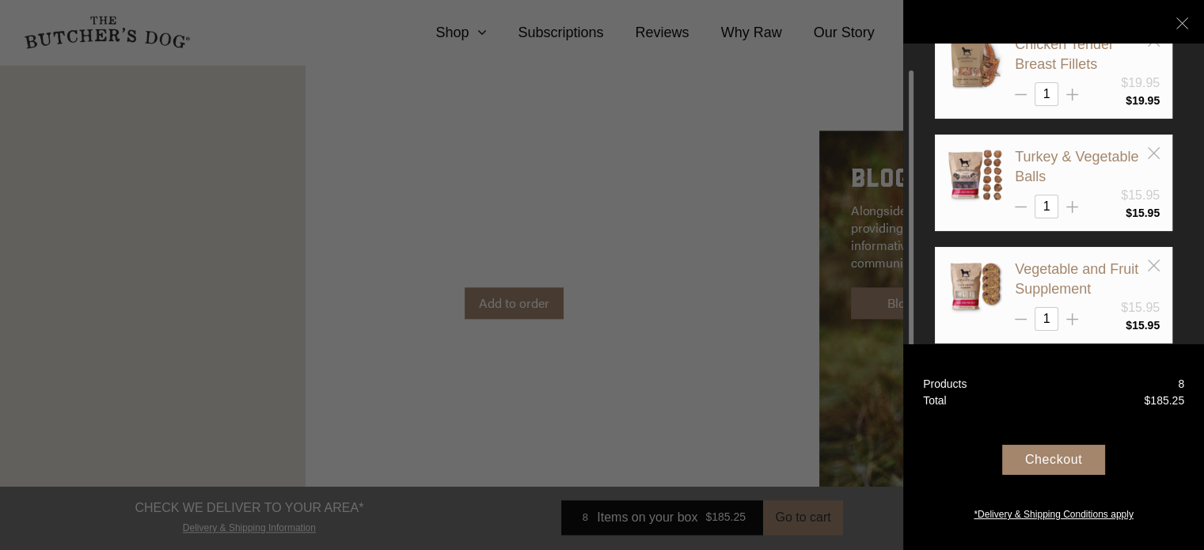
scroll to position [133, 0]
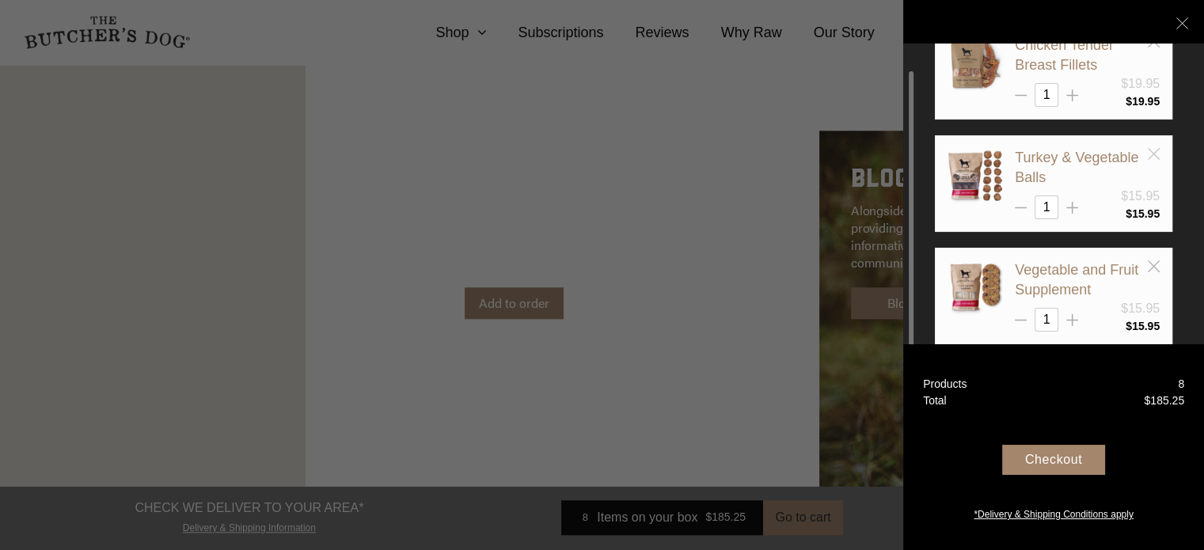
click at [1153, 148] on icon at bounding box center [1154, 154] width 12 height 12
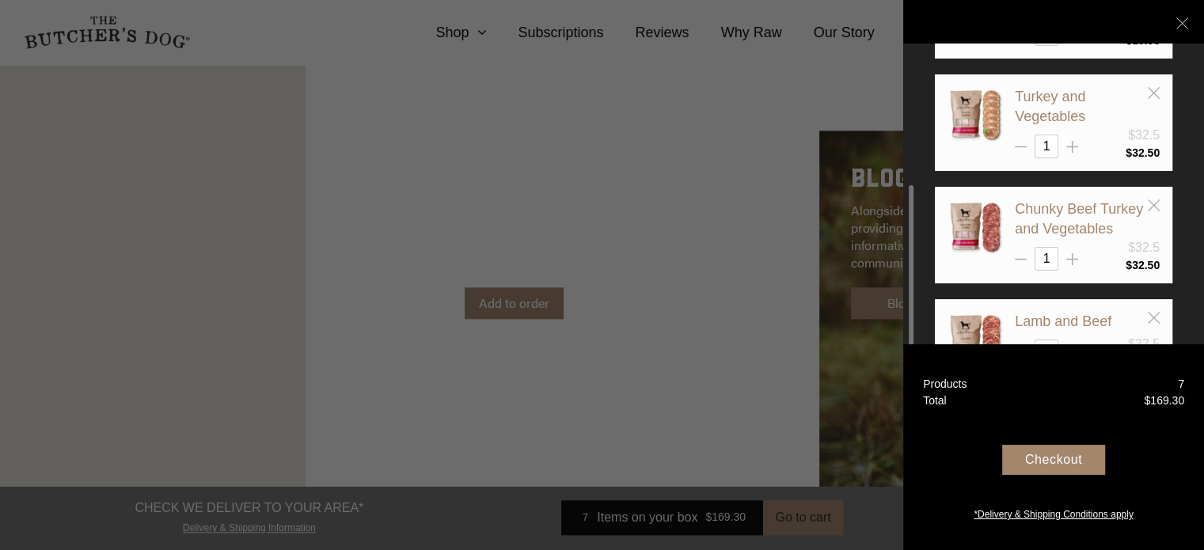
scroll to position [307, 0]
click at [1157, 312] on icon at bounding box center [1154, 317] width 12 height 12
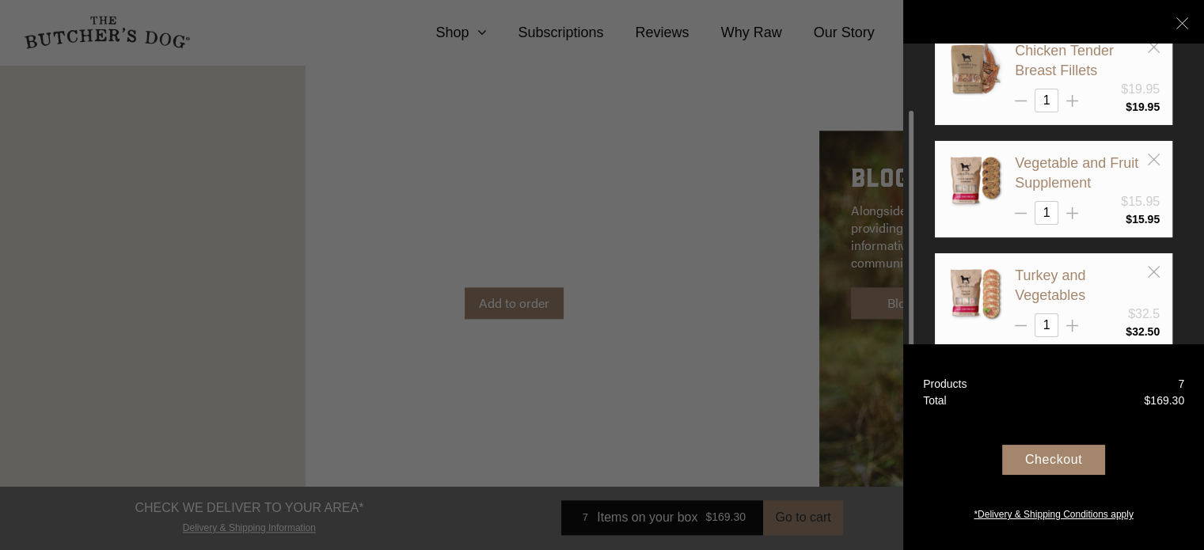
scroll to position [127, 0]
click at [1153, 154] on icon at bounding box center [1154, 160] width 12 height 12
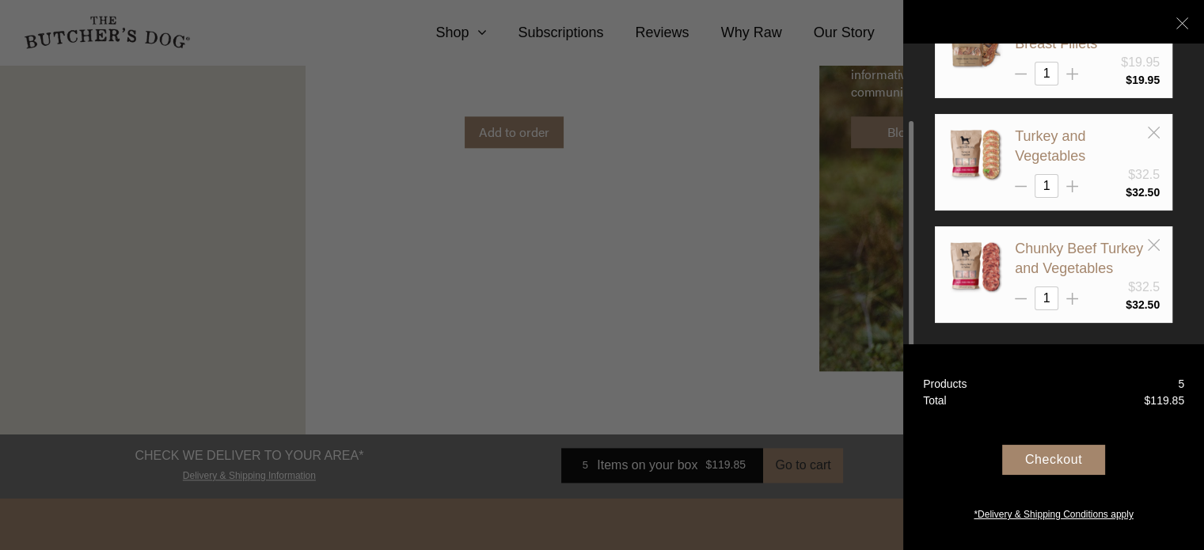
scroll to position [1851, 0]
click at [1071, 290] on div at bounding box center [1072, 293] width 12 height 12
type input "2"
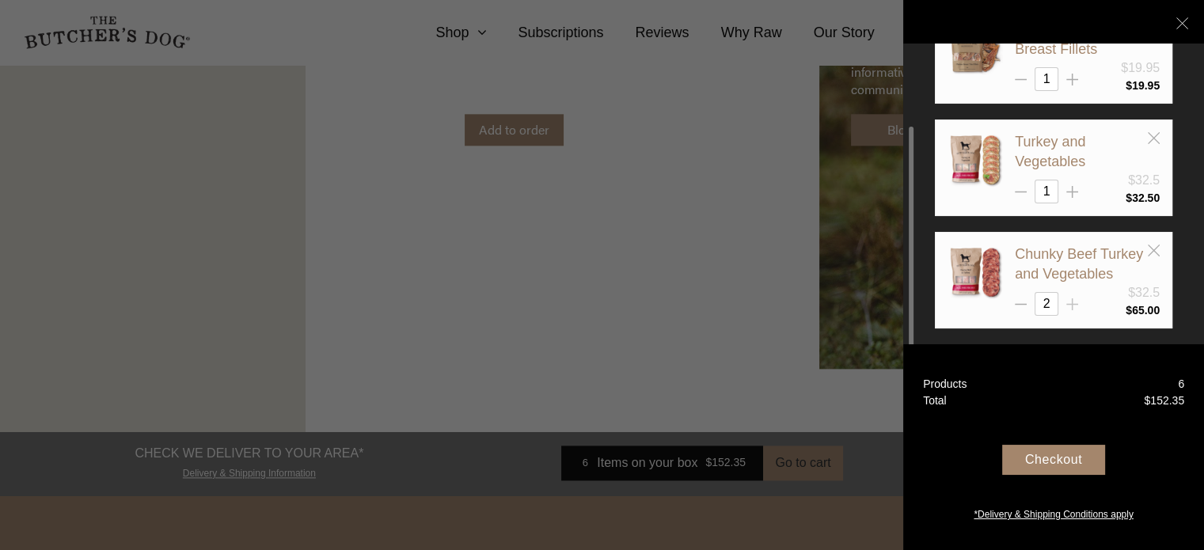
scroll to position [154, 0]
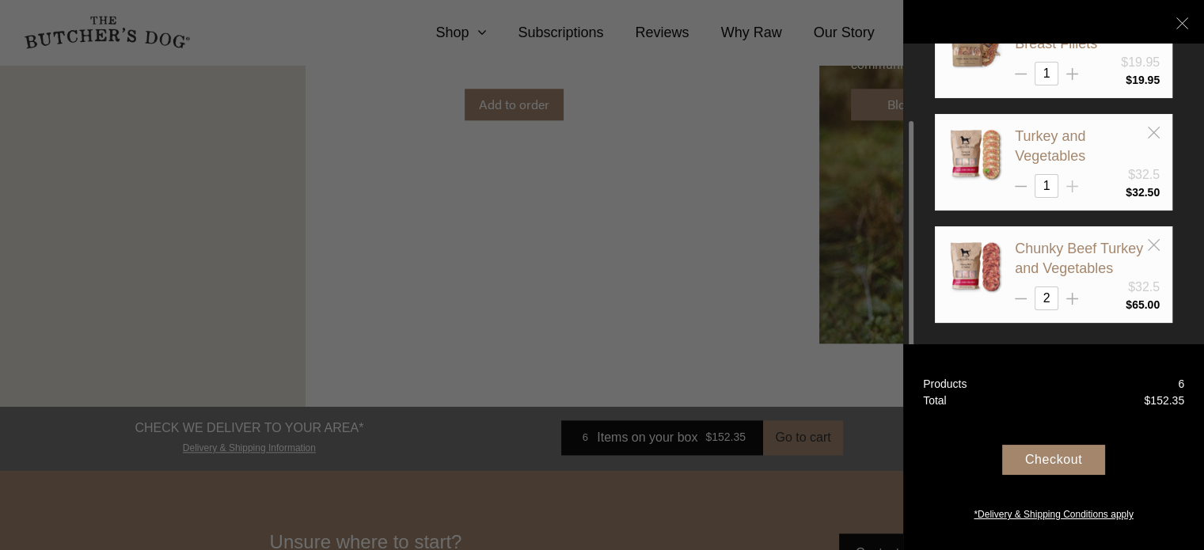
click at [1073, 180] on icon at bounding box center [1072, 186] width 12 height 12
type input "2"
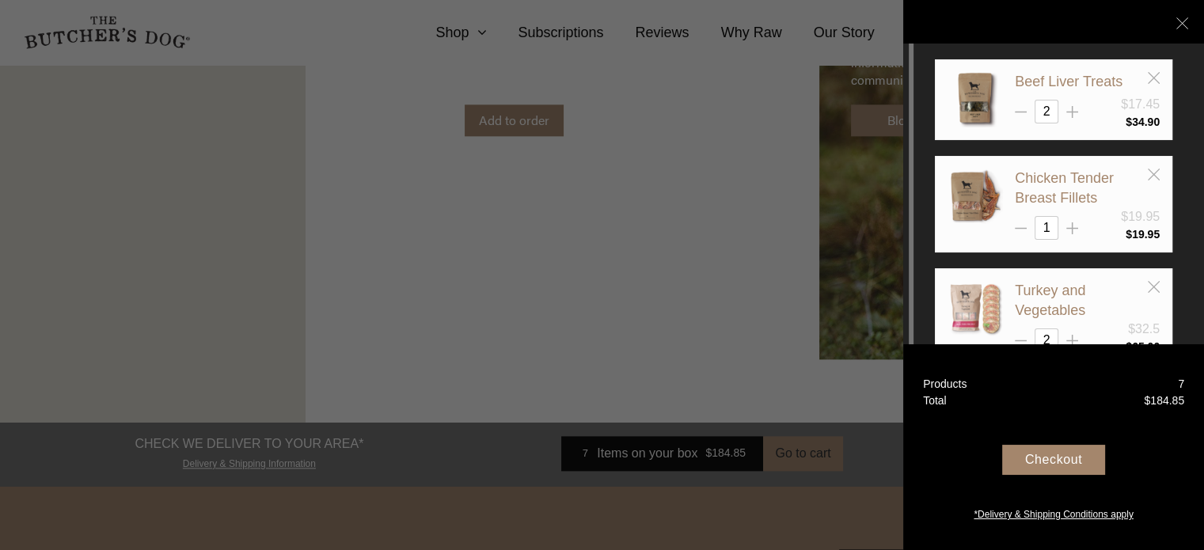
scroll to position [1852, 0]
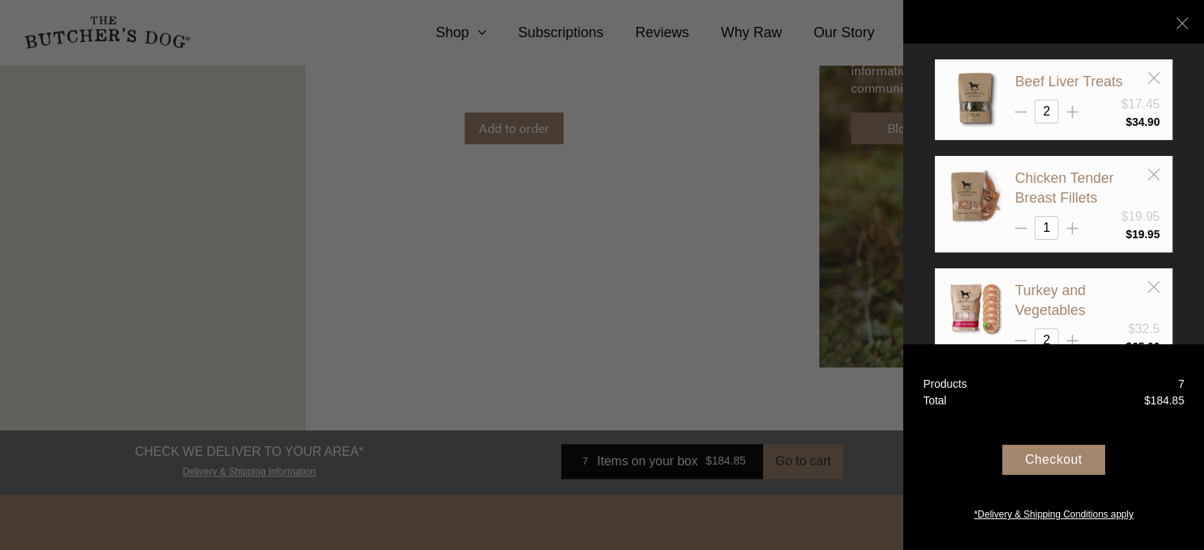
click at [1035, 451] on div "Checkout" at bounding box center [1053, 460] width 103 height 30
click at [1048, 461] on div "Checkout" at bounding box center [1053, 460] width 103 height 30
